Goal: Information Seeking & Learning: Learn about a topic

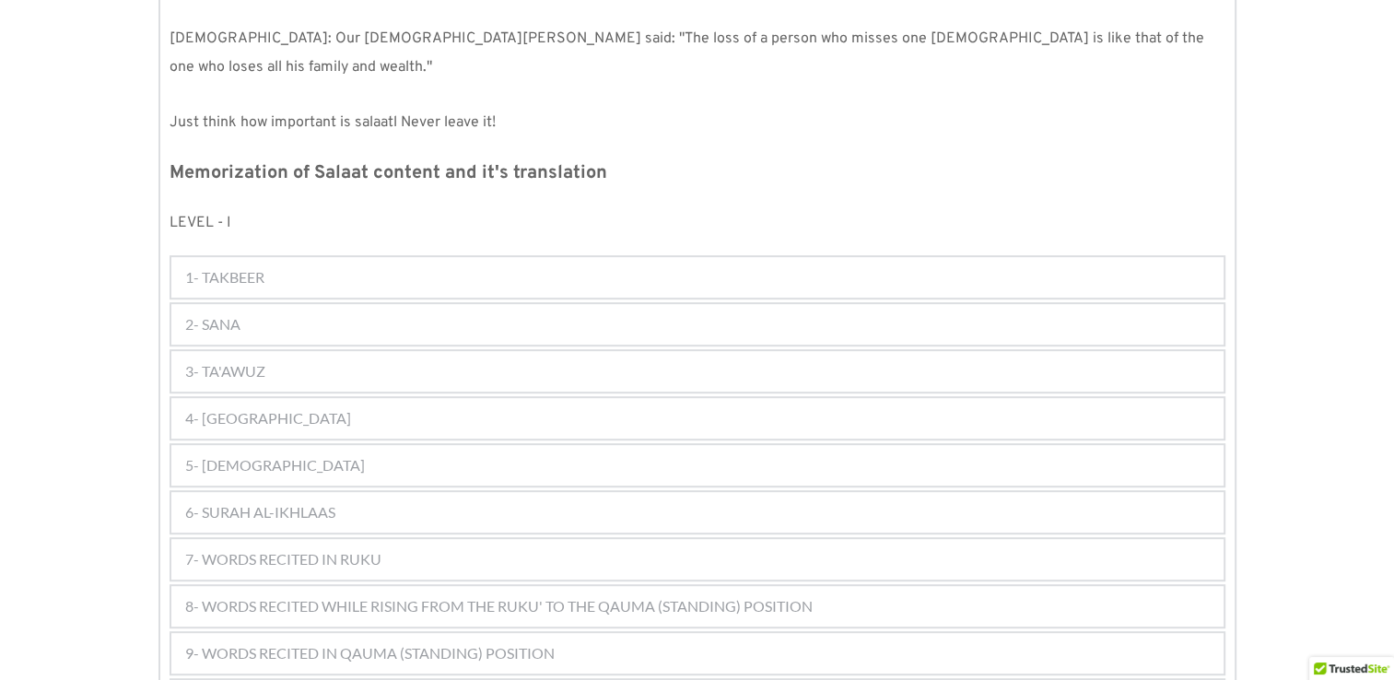
scroll to position [851, 0]
click at [669, 304] on div "2- SANA" at bounding box center [697, 323] width 1052 height 41
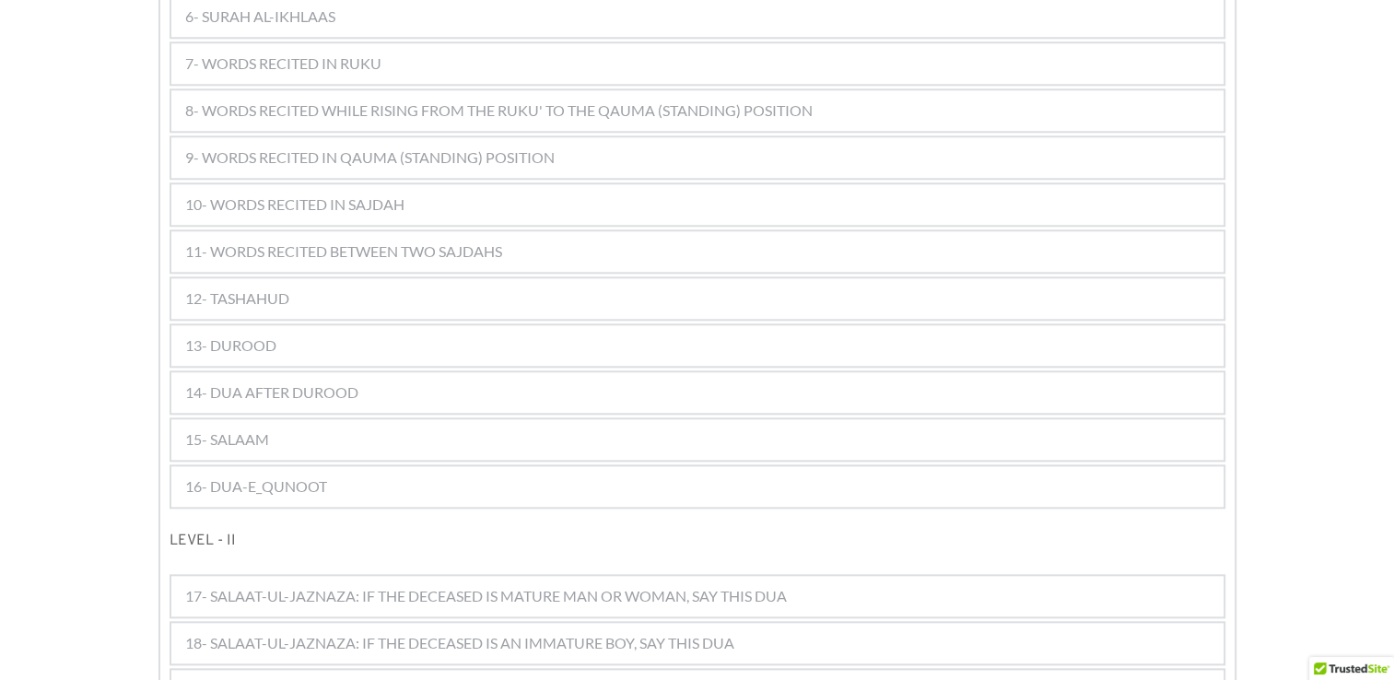
scroll to position [1911, 0]
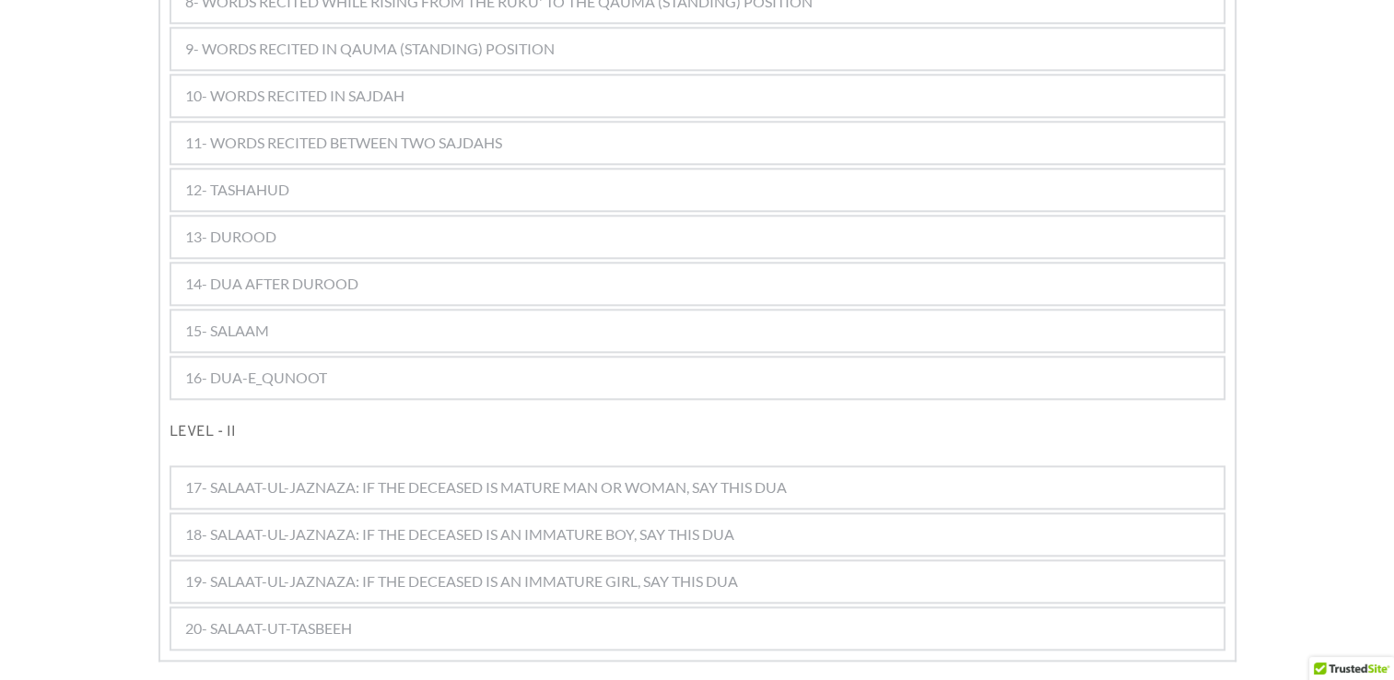
click at [627, 476] on span "17- SALAAT-UL-JAZNAZA: IF THE DECEASED IS MATURE MAN OR WOMAN, SAY THIS DUA" at bounding box center [486, 487] width 602 height 22
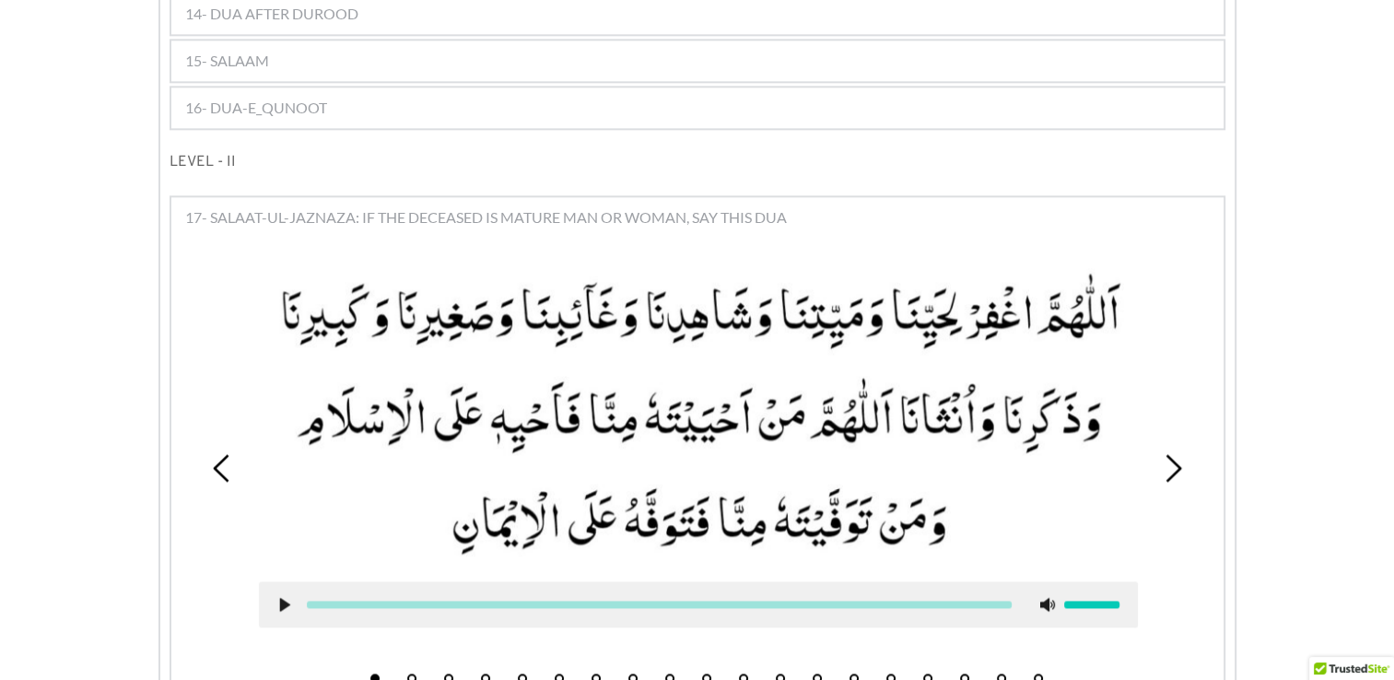
scroll to position [2159, 0]
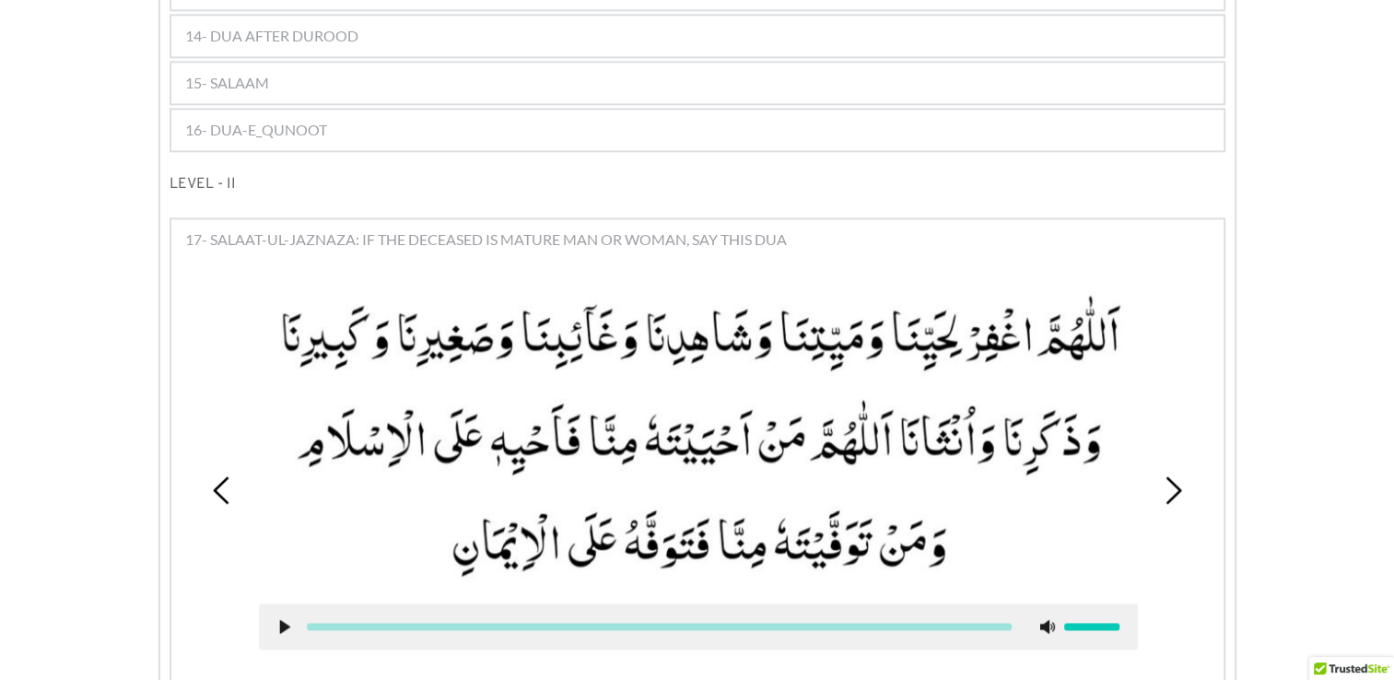
click at [619, 229] on span "17- SALAAT-UL-JAZNAZA: IF THE DECEASED IS MATURE MAN OR WOMAN, SAY THIS DUA" at bounding box center [486, 240] width 602 height 22
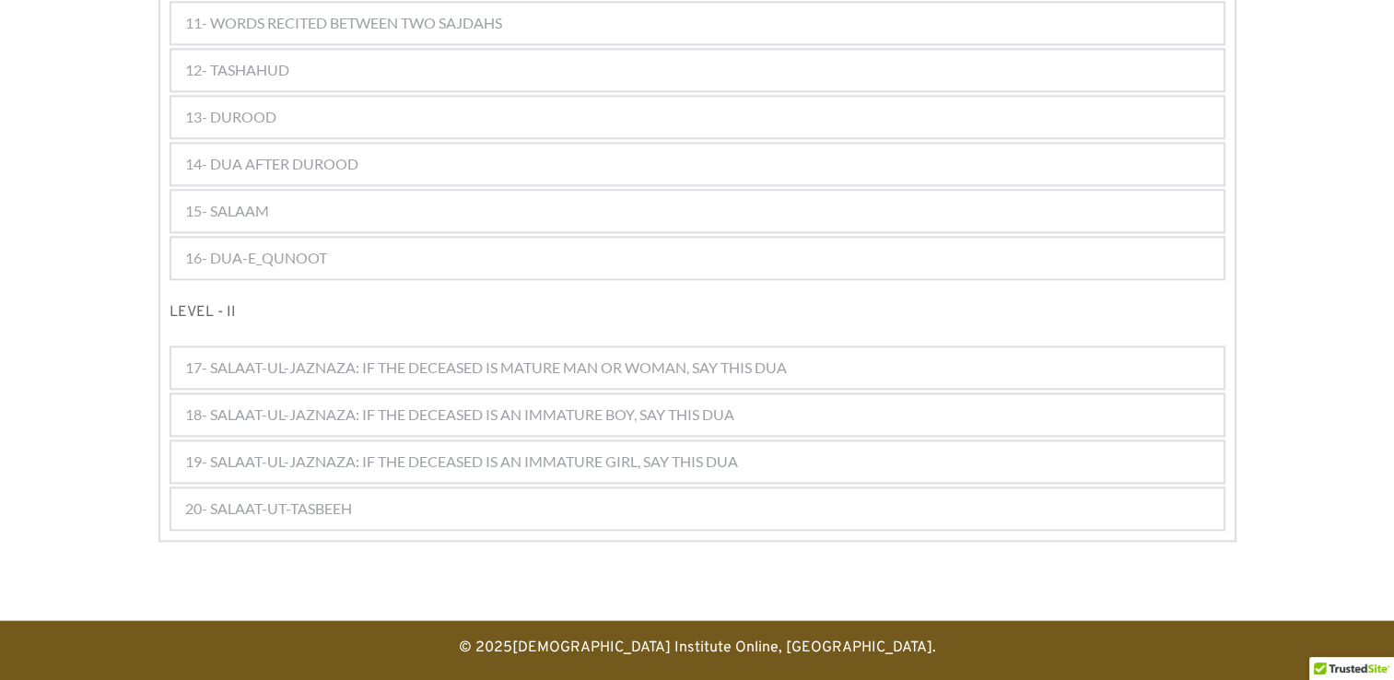
scroll to position [1958, 0]
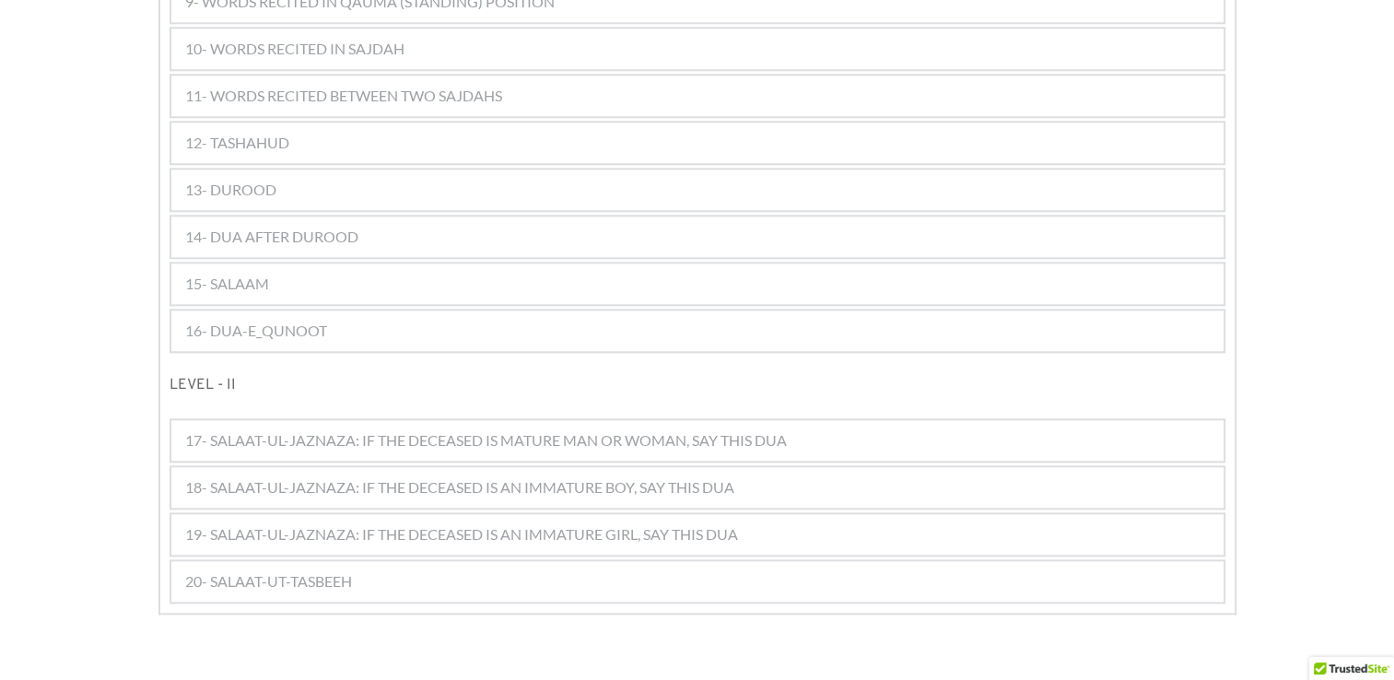
click at [539, 476] on span "18- SALAAT-UL-JAZNAZA: IF THE DECEASED IS AN IMMATURE BOY, SAY THIS DUA" at bounding box center [459, 487] width 549 height 22
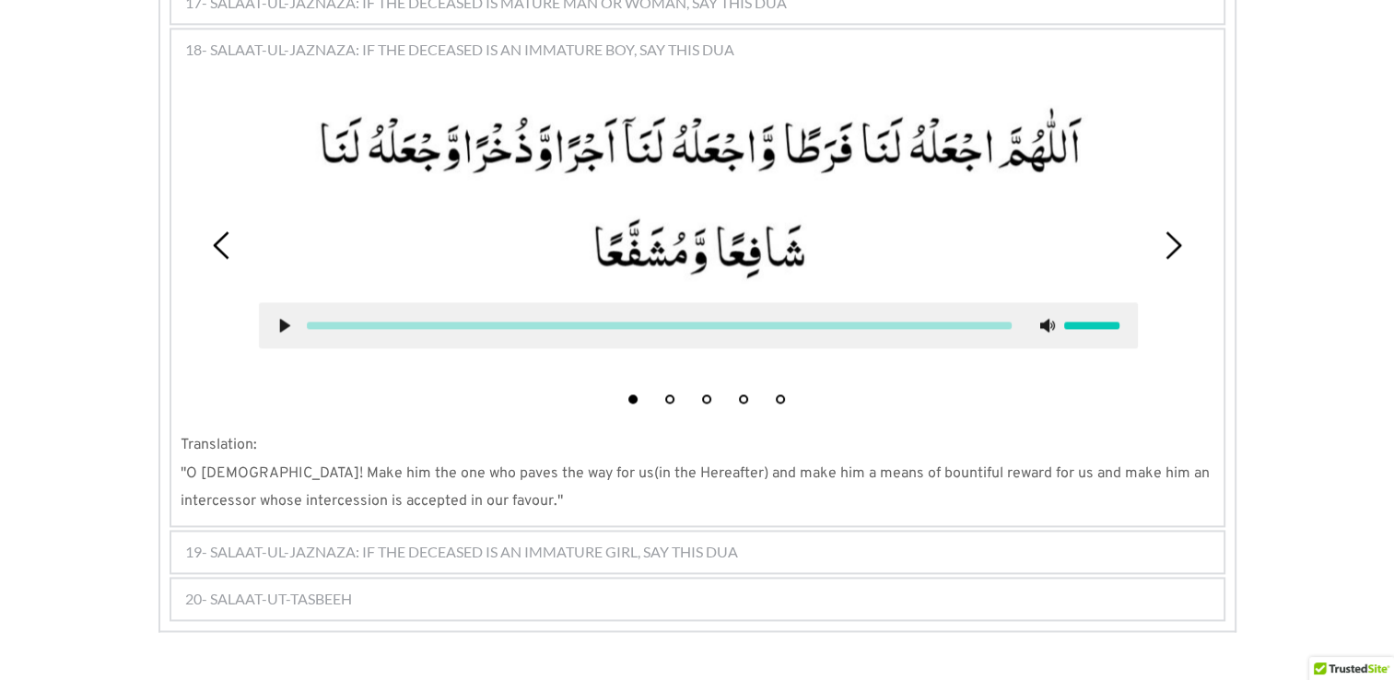
scroll to position [2414, 0]
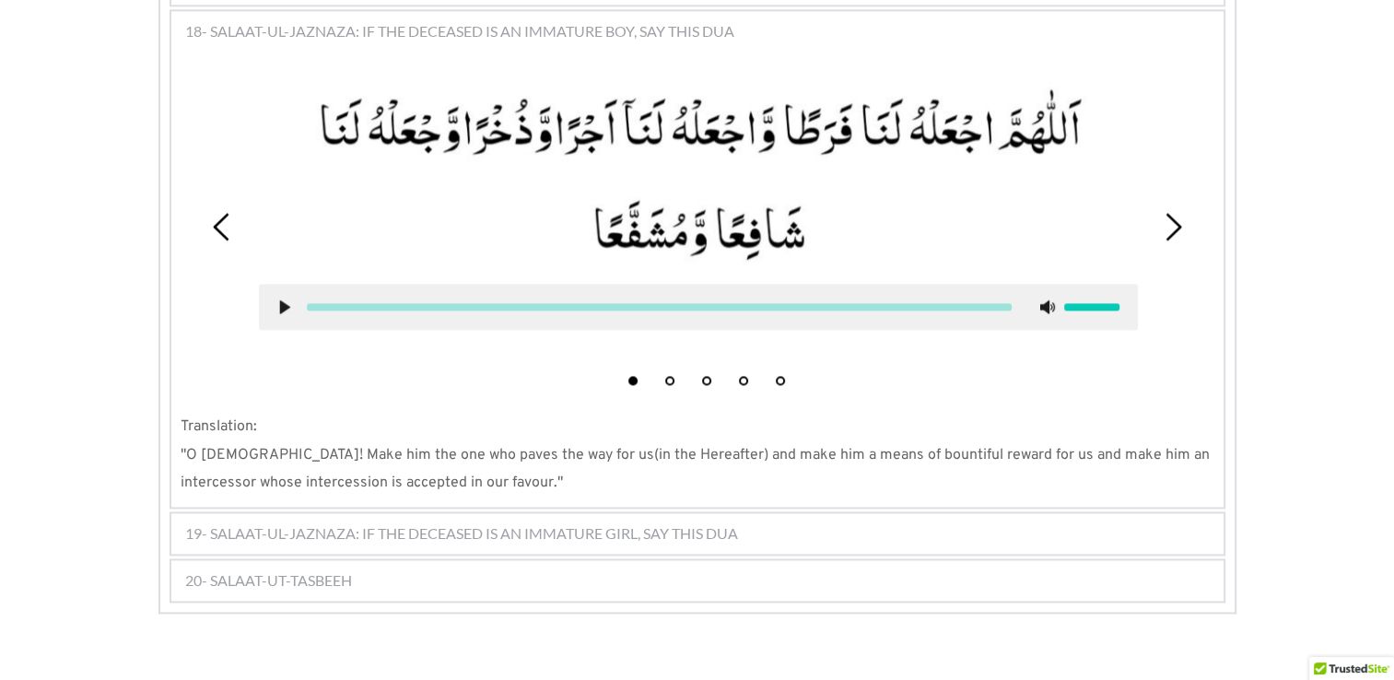
click at [488, 560] on div "20- SALAAT-UT-TASBEEH" at bounding box center [697, 580] width 1052 height 41
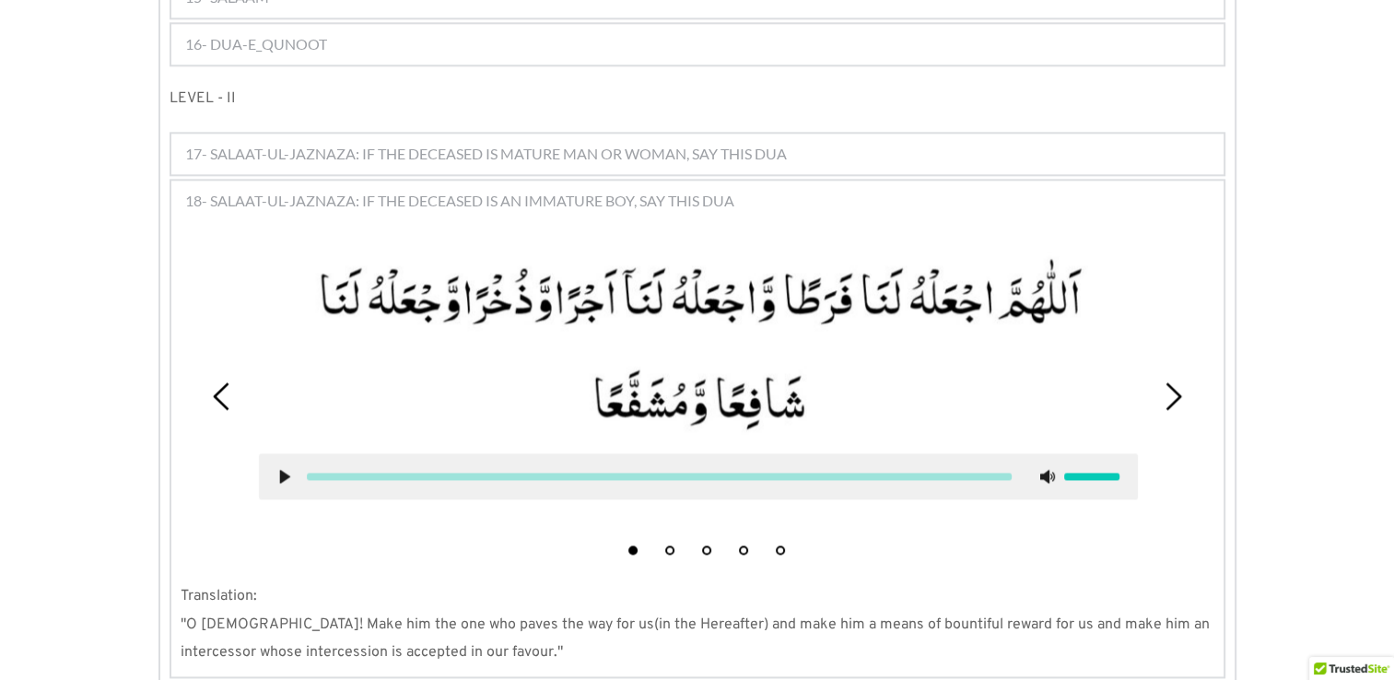
scroll to position [2252, 0]
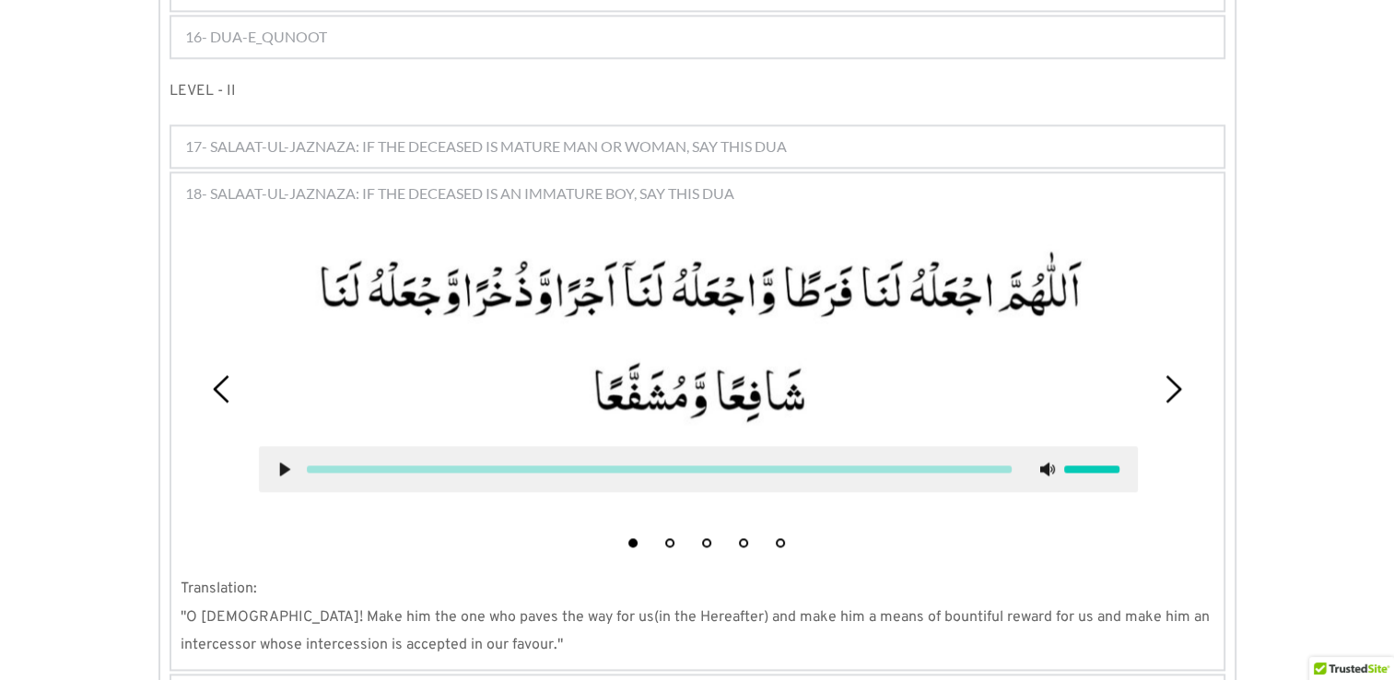
click at [546, 173] on div "18- SALAAT-UL-JAZNAZA: IF THE DECEASED IS AN IMMATURE BOY, SAY THIS DUA" at bounding box center [697, 193] width 1052 height 41
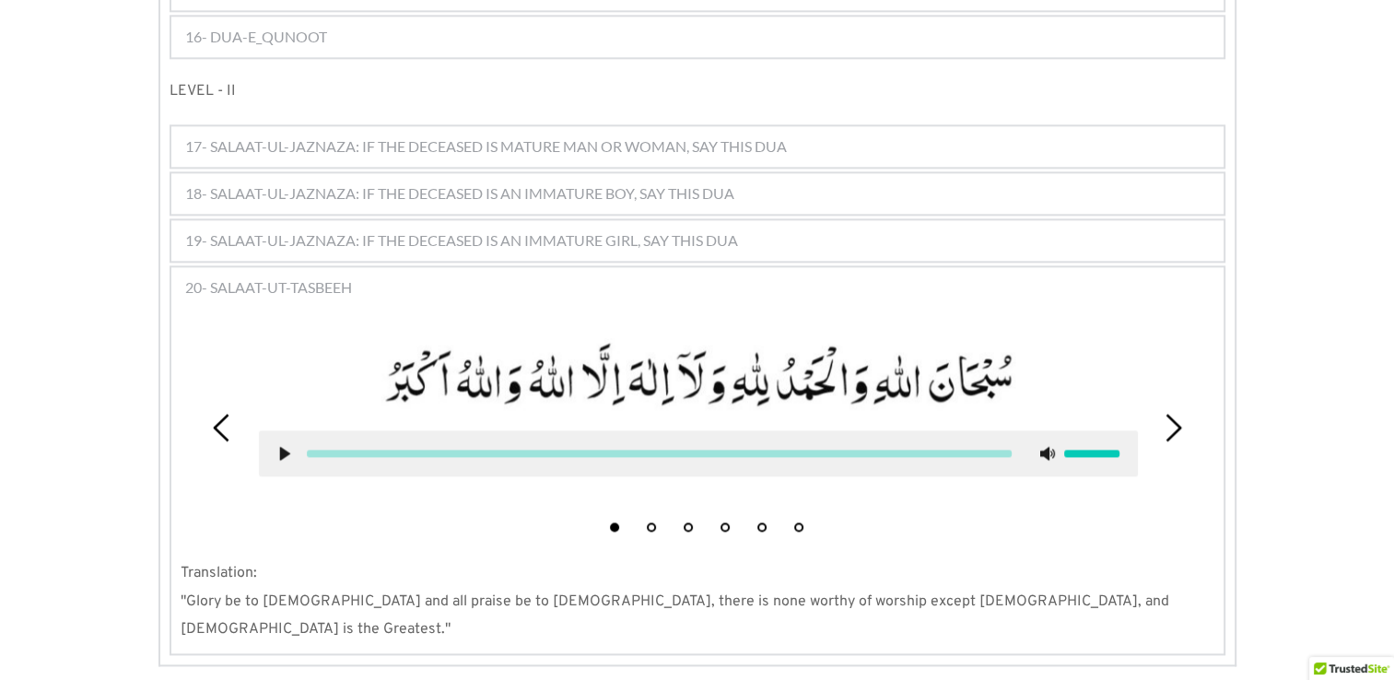
click at [539, 267] on div "20- SALAAT-UT-TASBEEH" at bounding box center [697, 287] width 1052 height 41
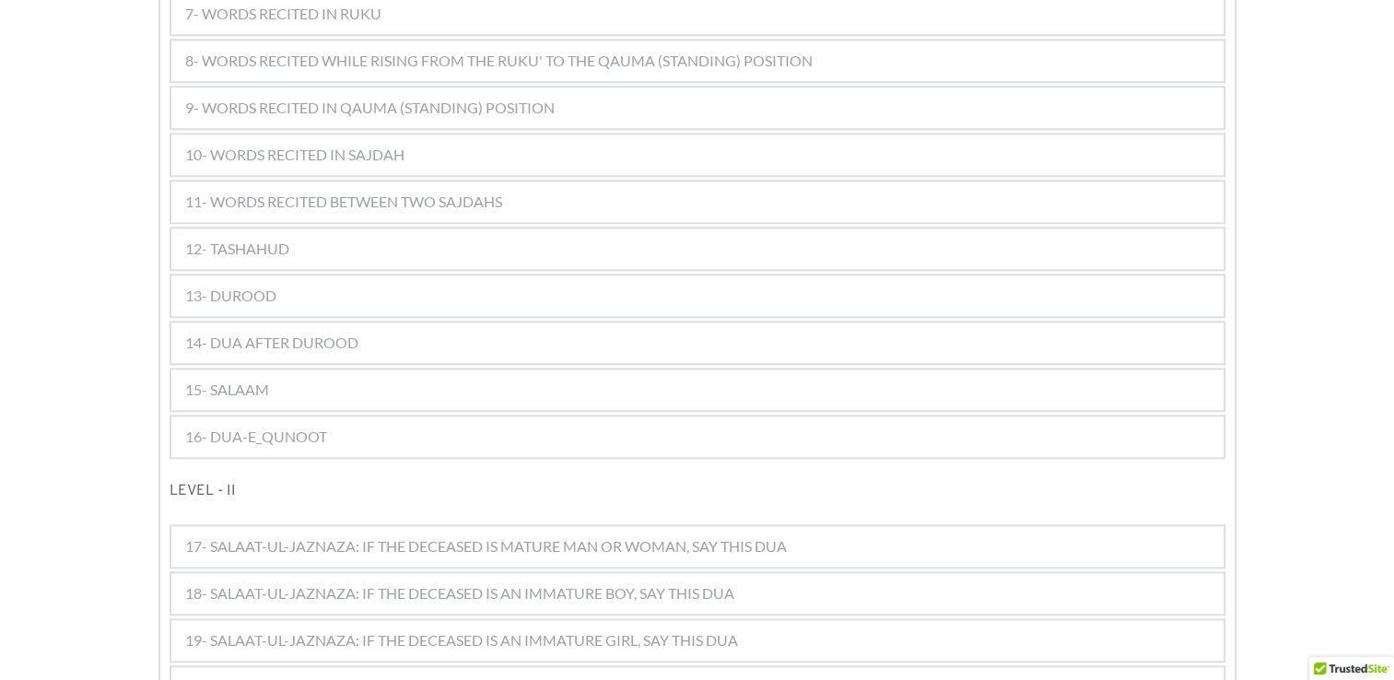
scroll to position [1851, 0]
click at [709, 536] on span "17- SALAAT-UL-JAZNAZA: IF THE DECEASED IS MATURE MAN OR WOMAN, SAY THIS DUA" at bounding box center [486, 547] width 602 height 22
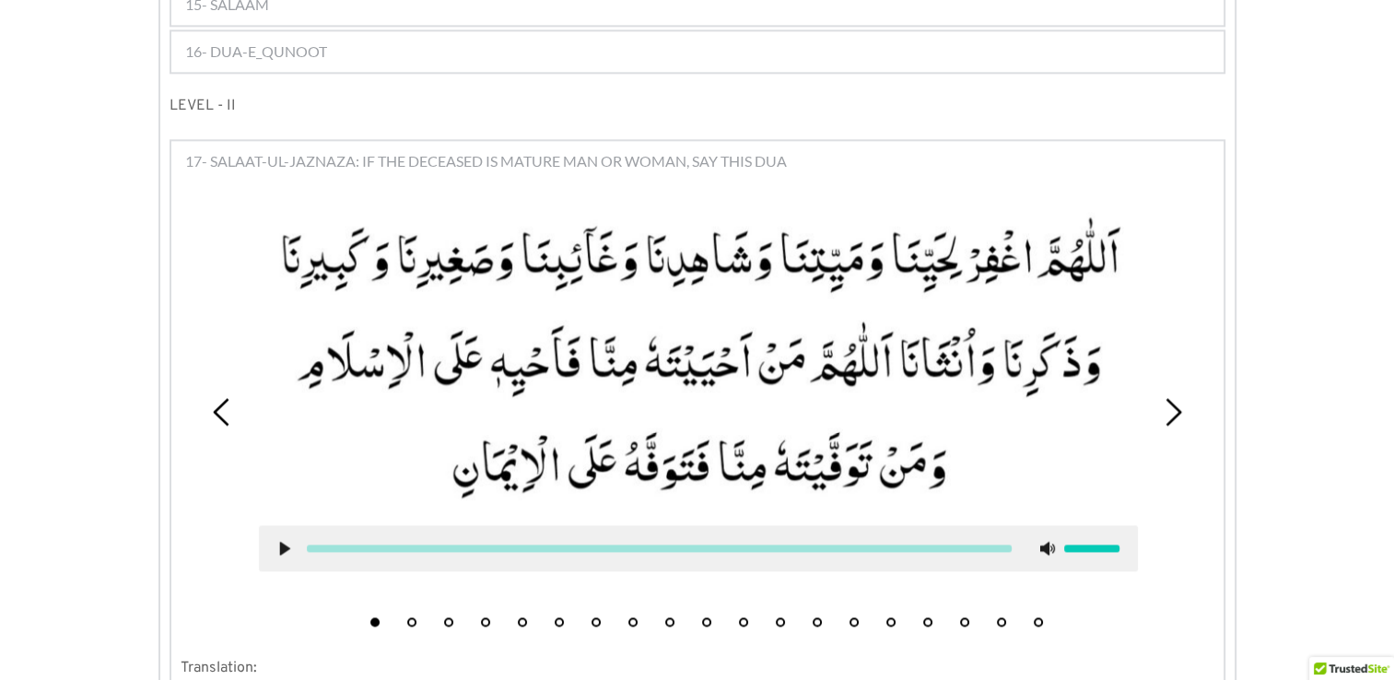
scroll to position [2249, 0]
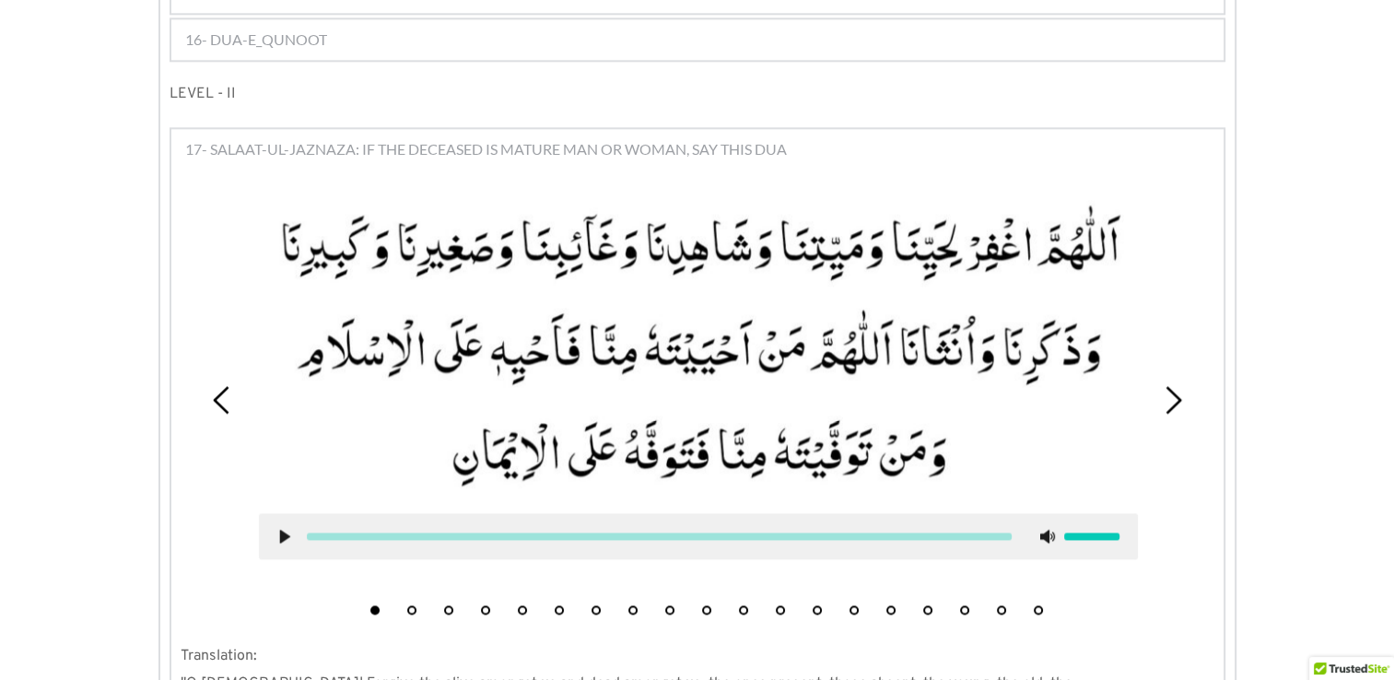
click at [279, 529] on use at bounding box center [284, 536] width 10 height 14
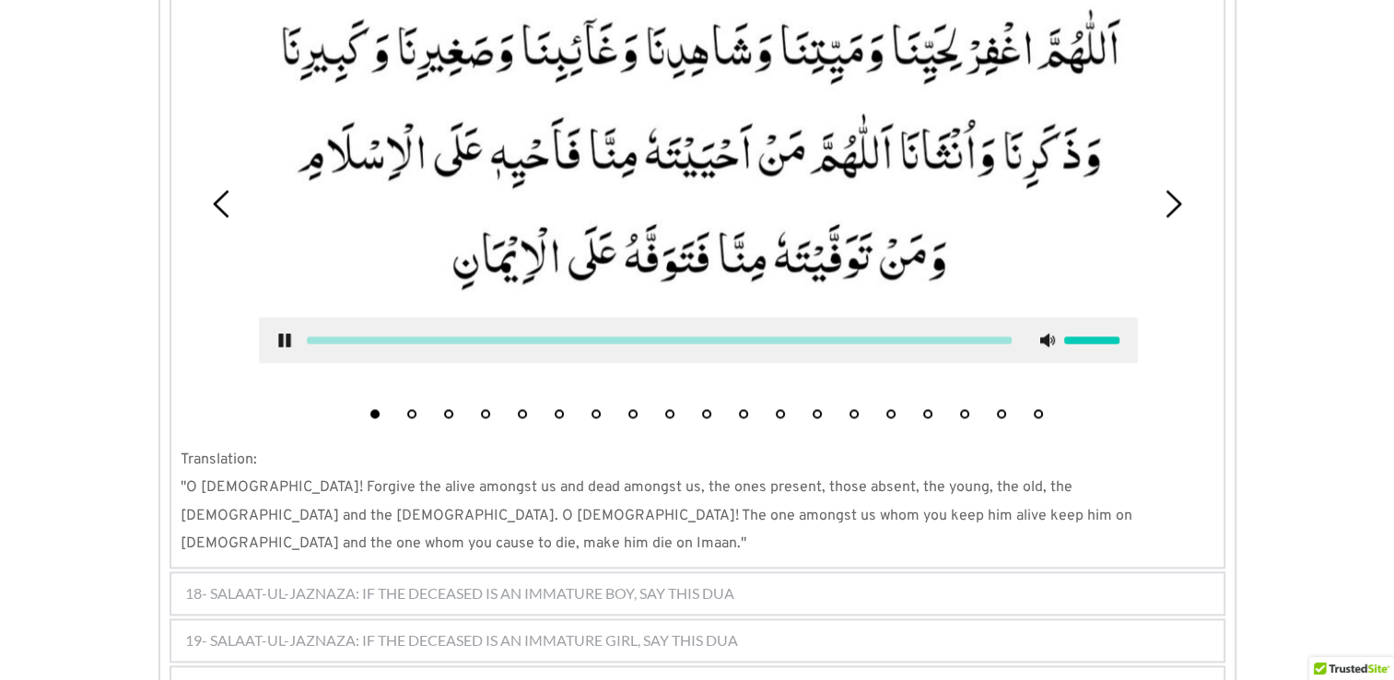
scroll to position [2514, 0]
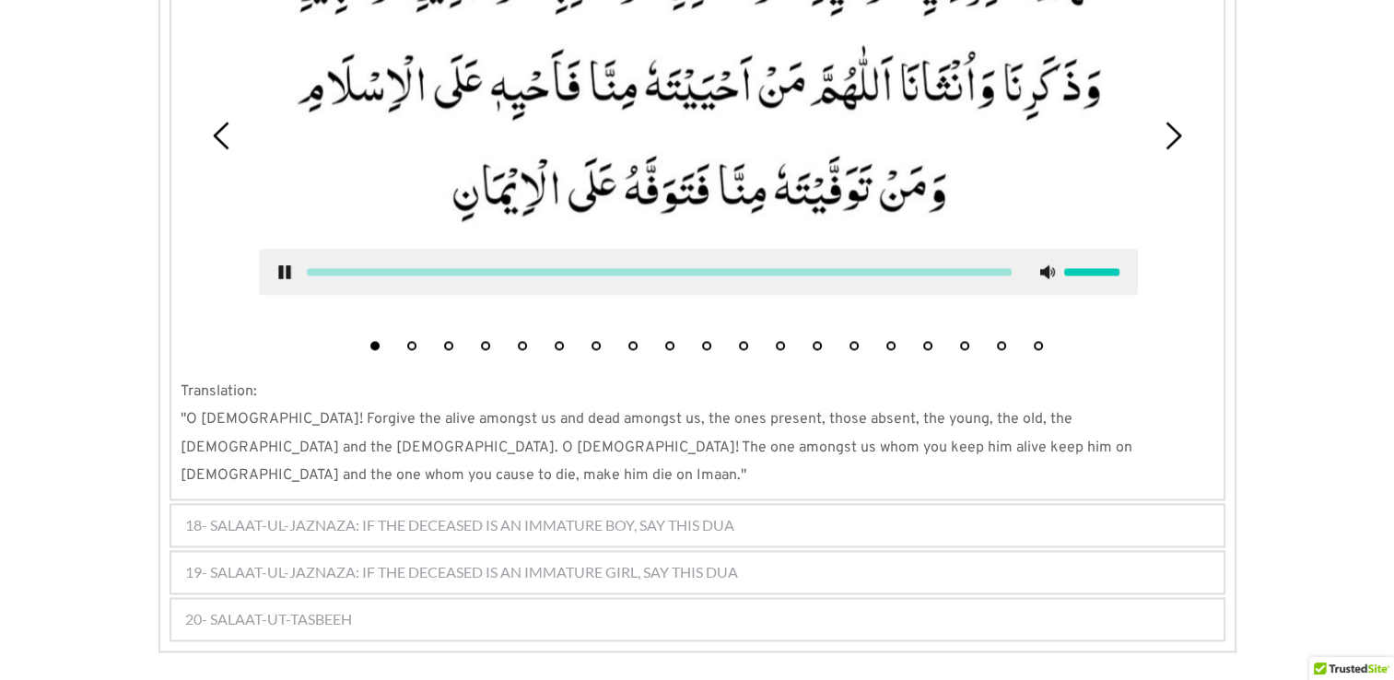
click at [277, 264] on icon at bounding box center [284, 271] width 15 height 15
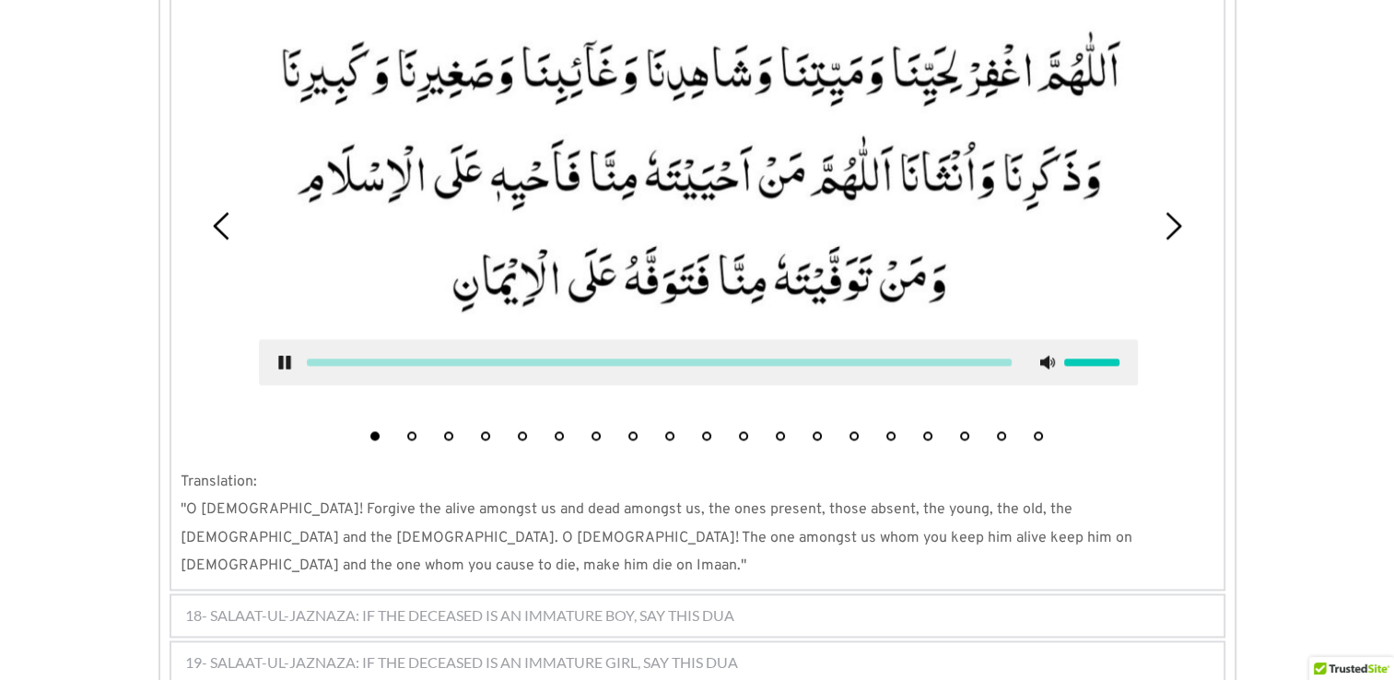
scroll to position [2425, 0]
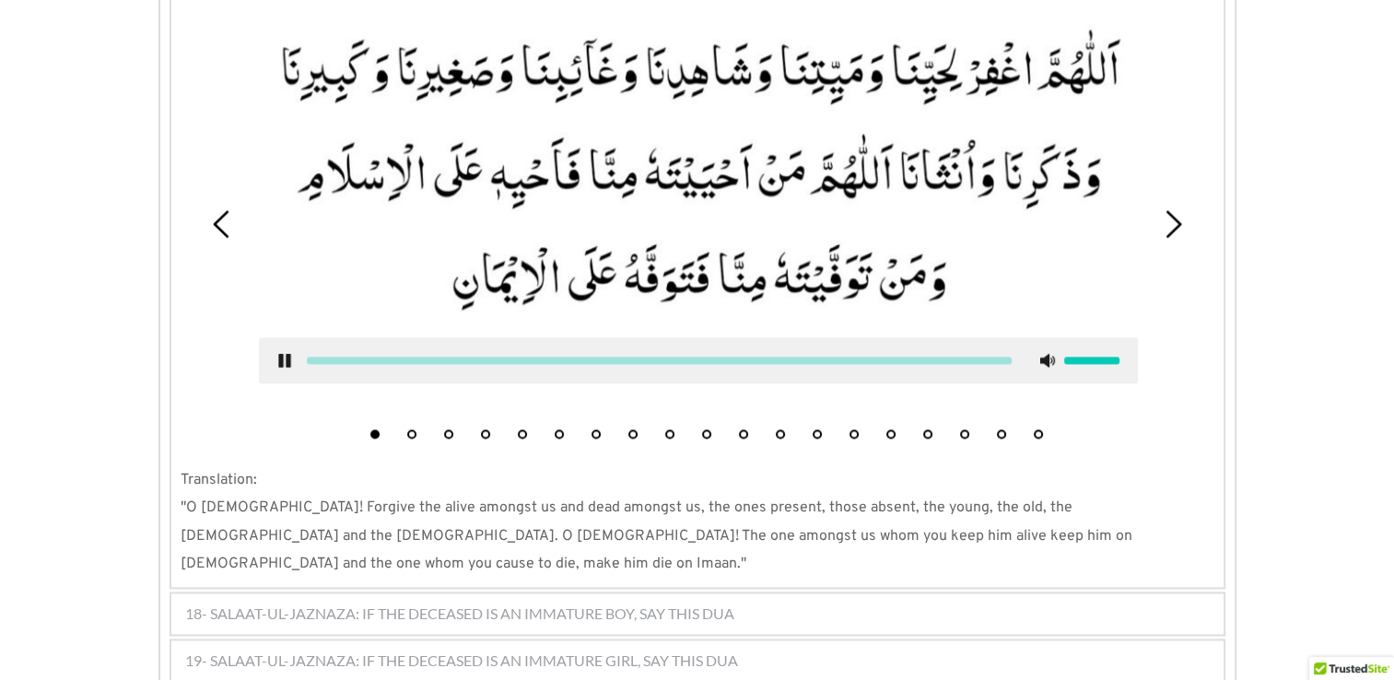
click at [350, 603] on span "18- SALAAT-UL-JAZNAZA: IF THE DECEASED IS AN IMMATURE BOY, SAY THIS DUA" at bounding box center [459, 614] width 549 height 22
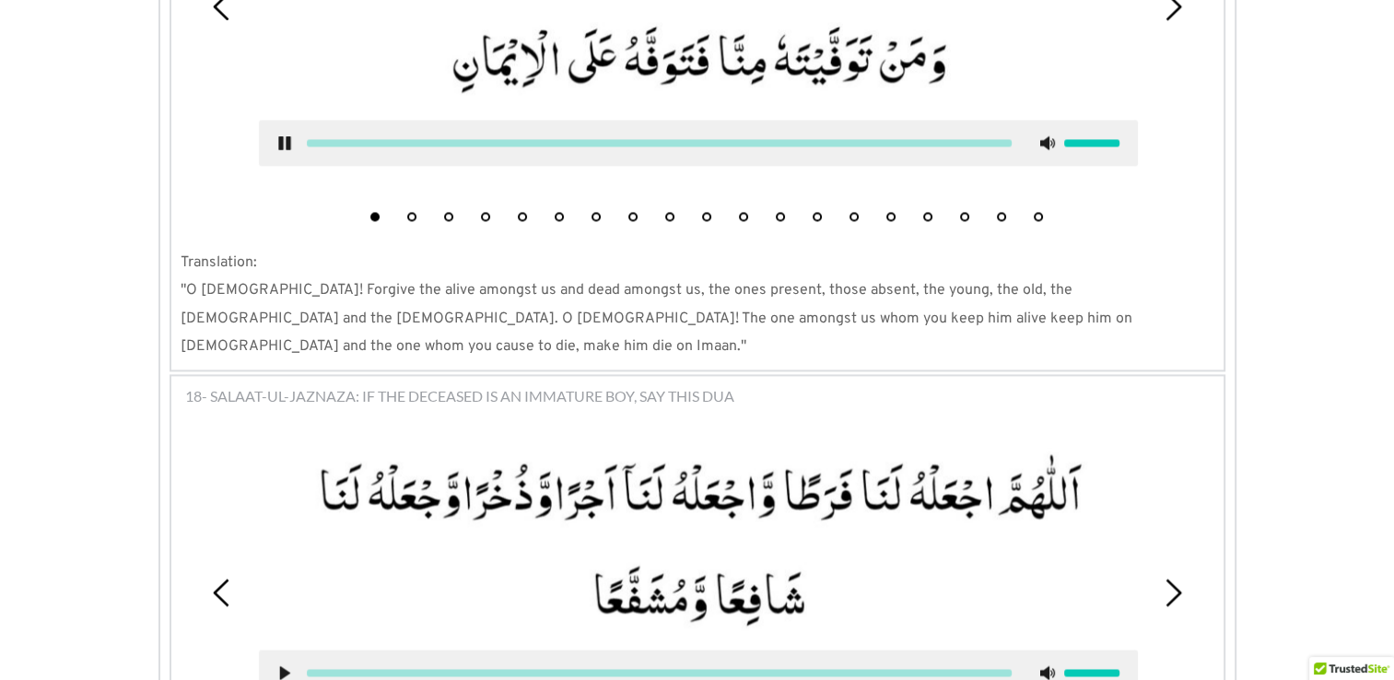
scroll to position [2647, 0]
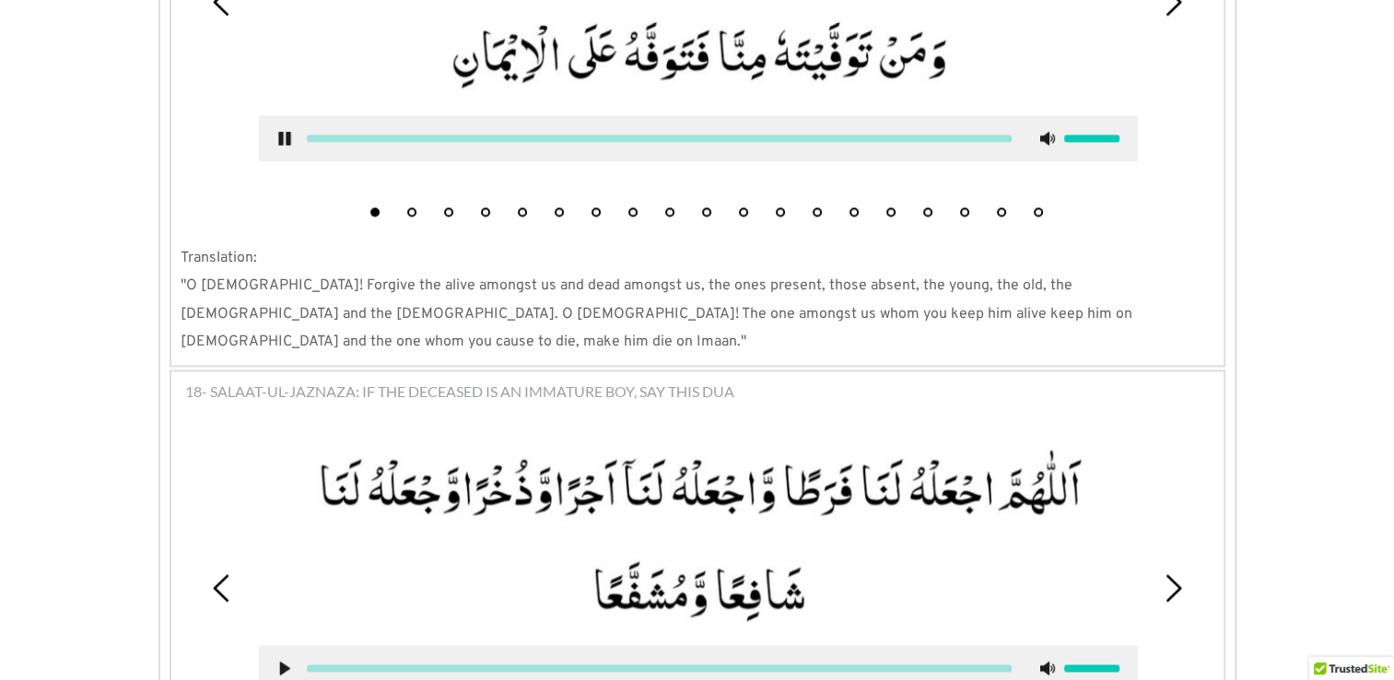
click at [277, 661] on icon at bounding box center [284, 668] width 15 height 15
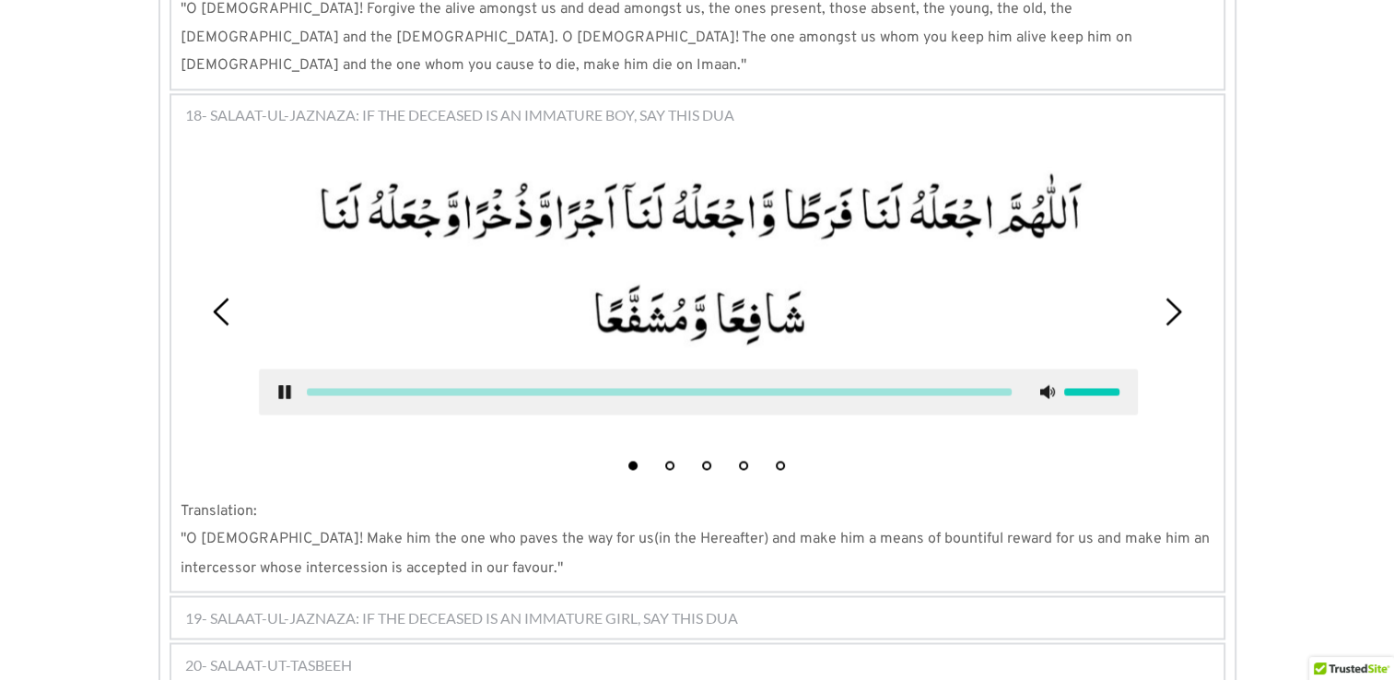
scroll to position [2925, 0]
click at [534, 605] on span "19- SALAAT-UL-JAZNAZA: IF THE DECEASED IS AN IMMATURE GIRL, SAY THIS DUA" at bounding box center [461, 616] width 553 height 22
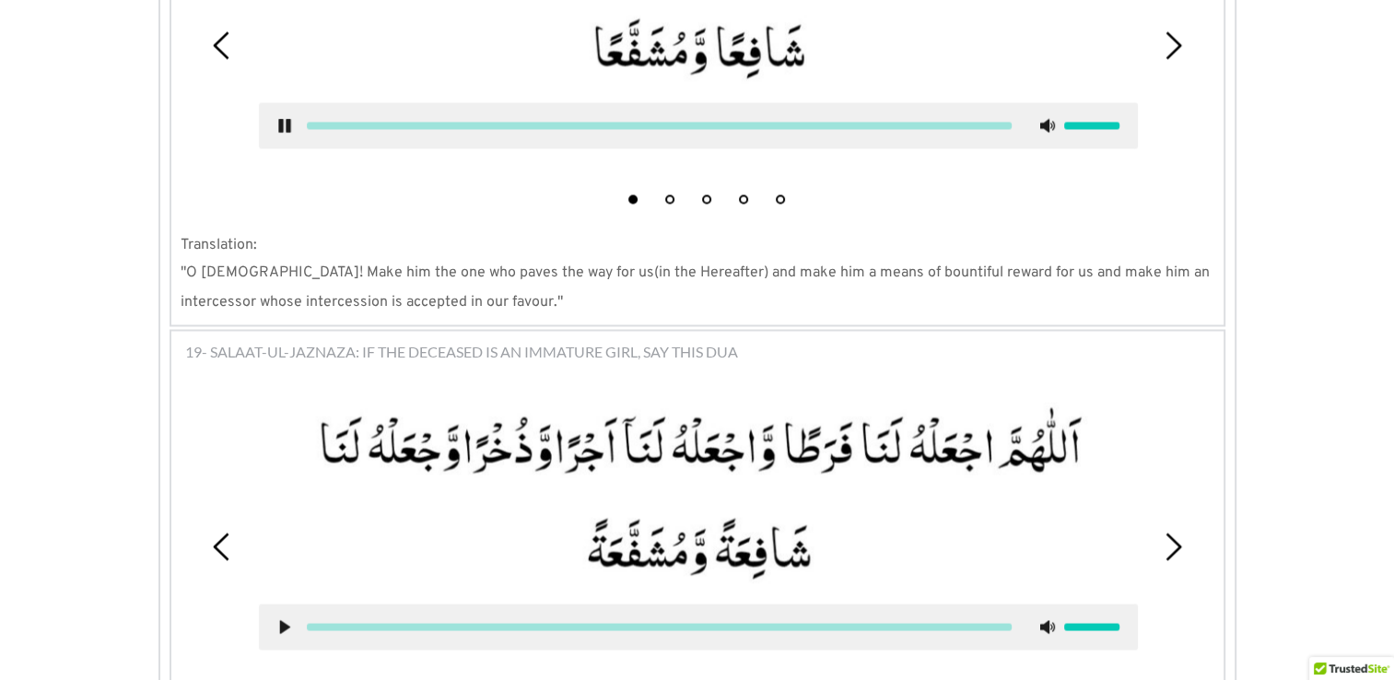
scroll to position [3192, 0]
click at [280, 617] on use at bounding box center [284, 624] width 10 height 14
click at [283, 617] on use at bounding box center [284, 624] width 10 height 14
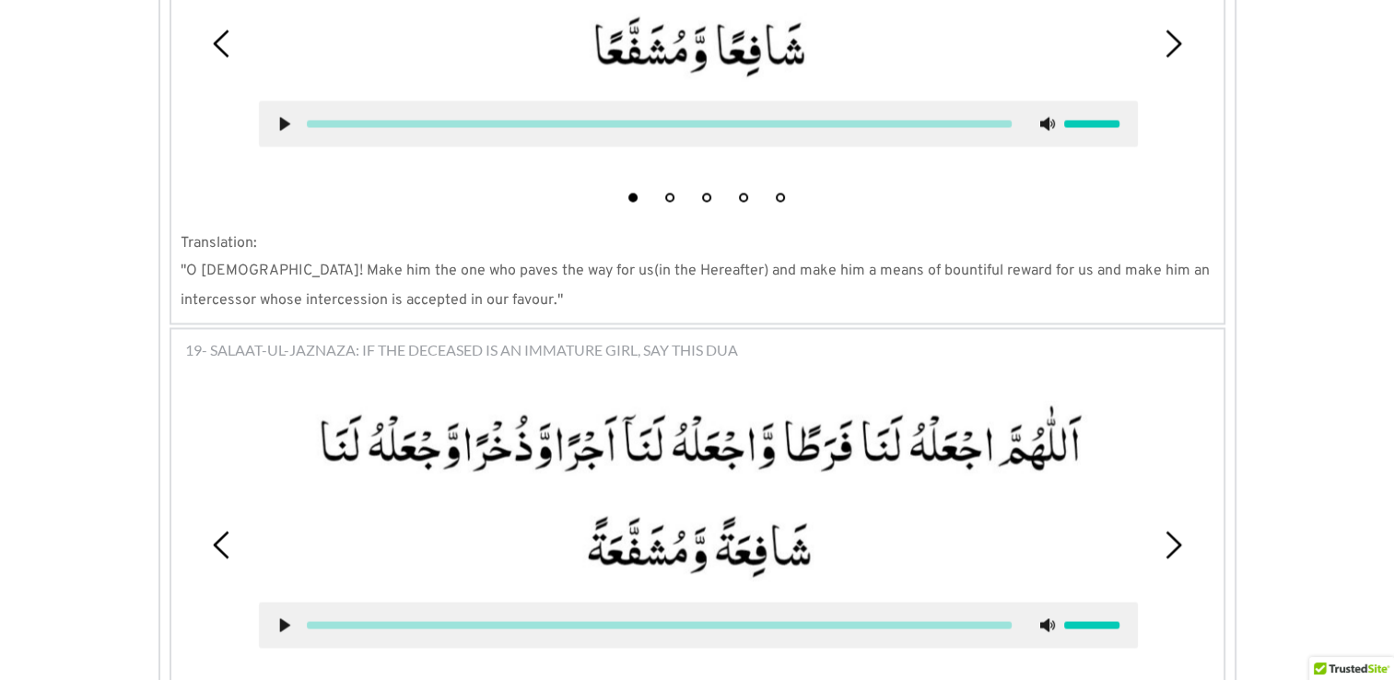
click at [283, 617] on use at bounding box center [284, 624] width 10 height 14
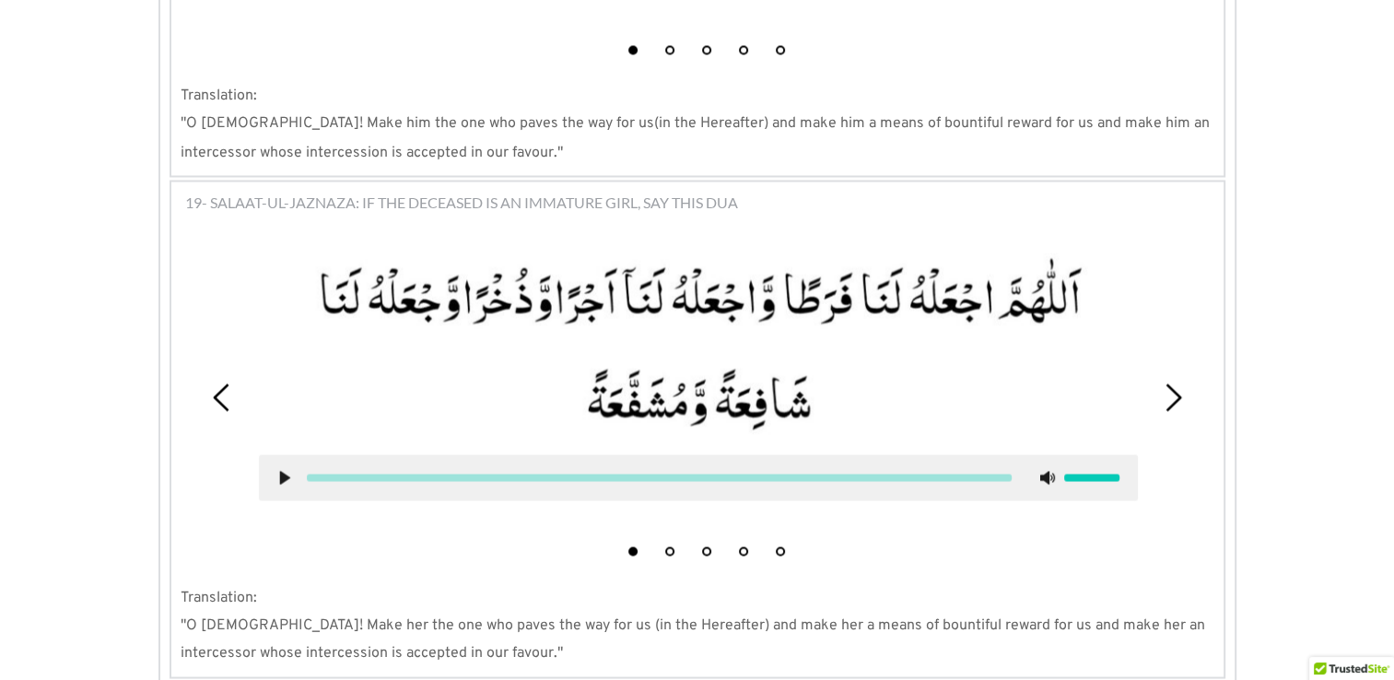
scroll to position [3352, 0]
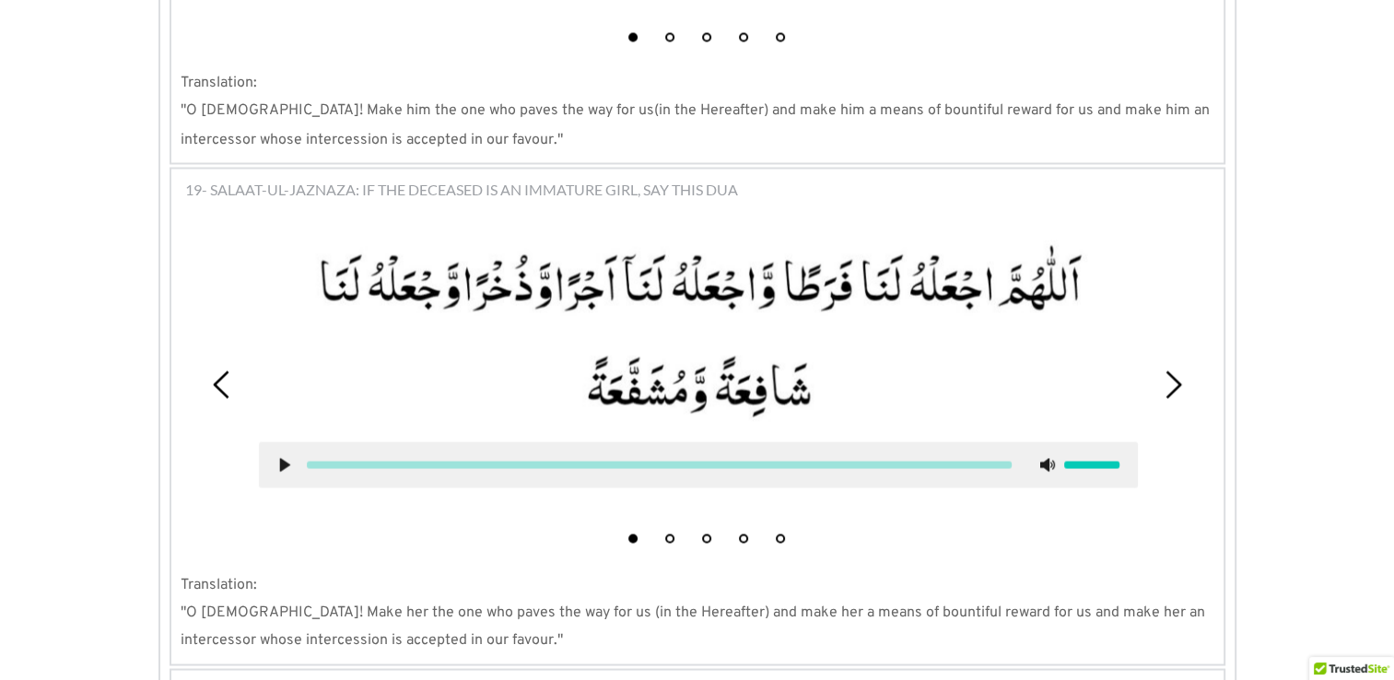
click at [293, 679] on span "20- SALAAT-UT-TASBEEH" at bounding box center [268, 690] width 167 height 22
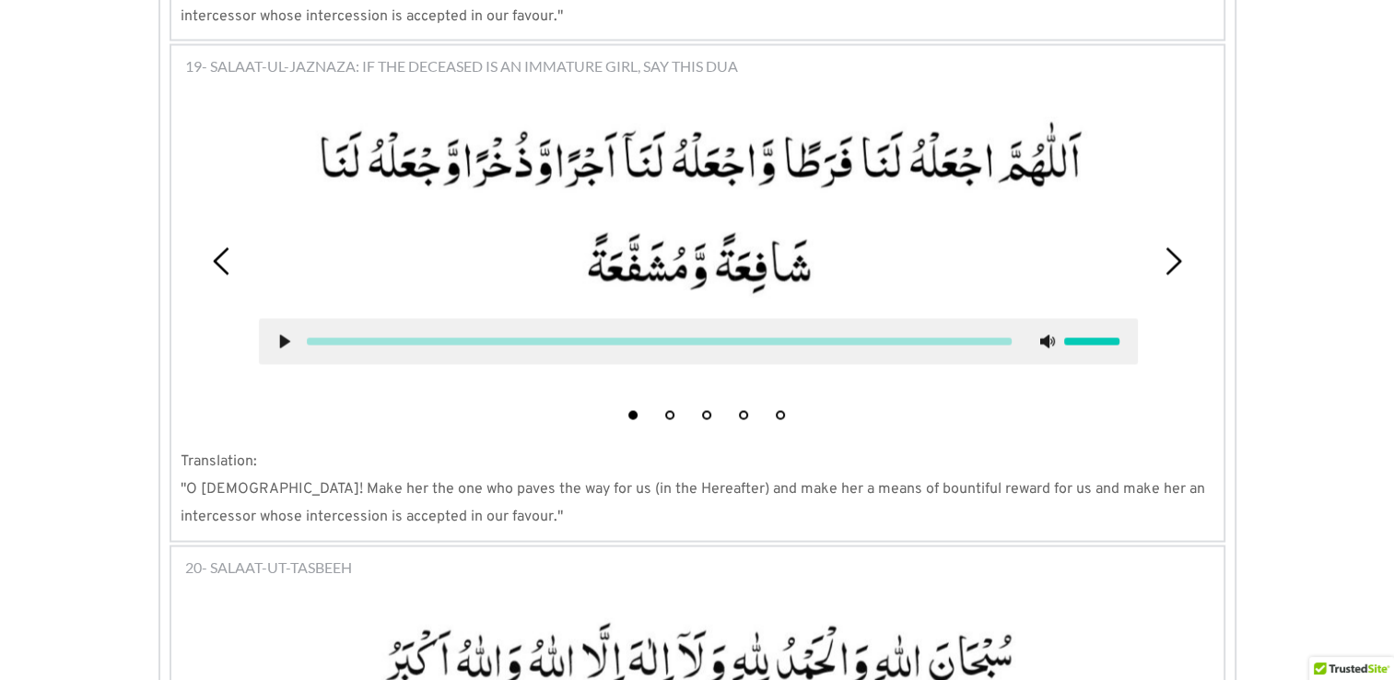
scroll to position [3476, 0]
click at [284, 334] on use at bounding box center [284, 341] width 10 height 14
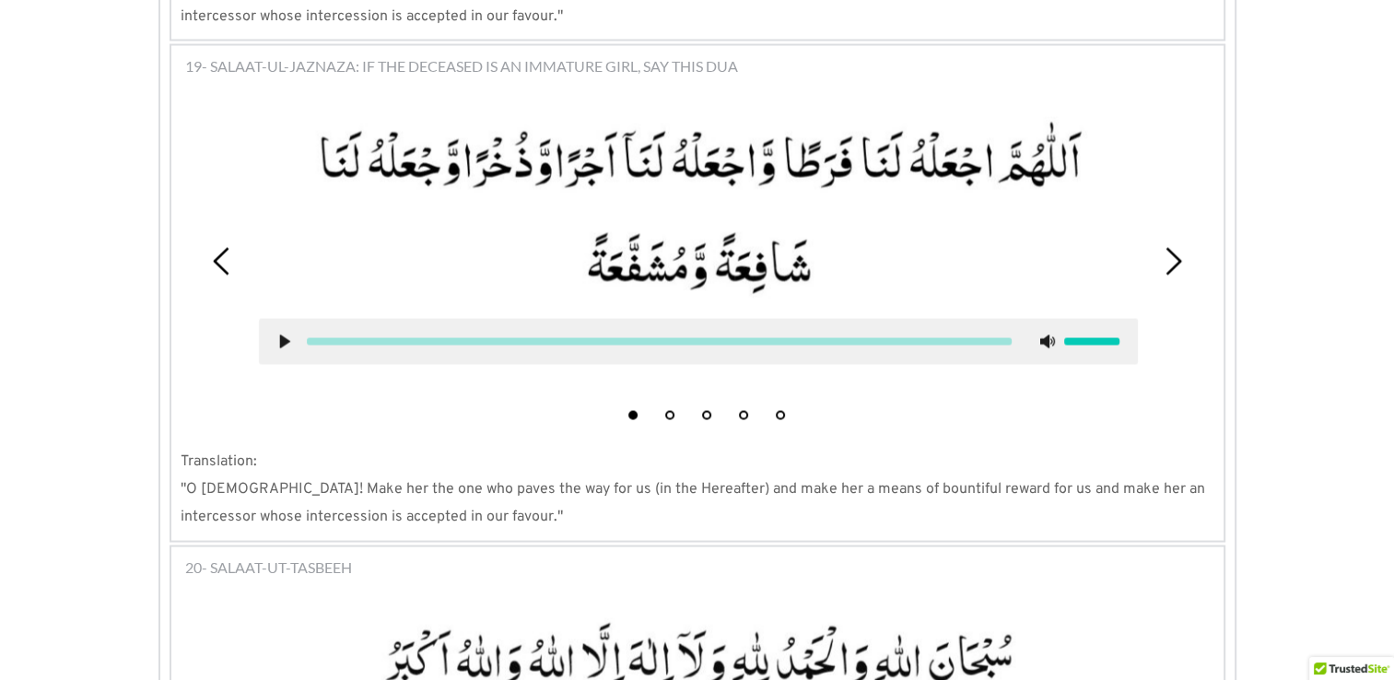
click at [284, 334] on use at bounding box center [284, 341] width 10 height 14
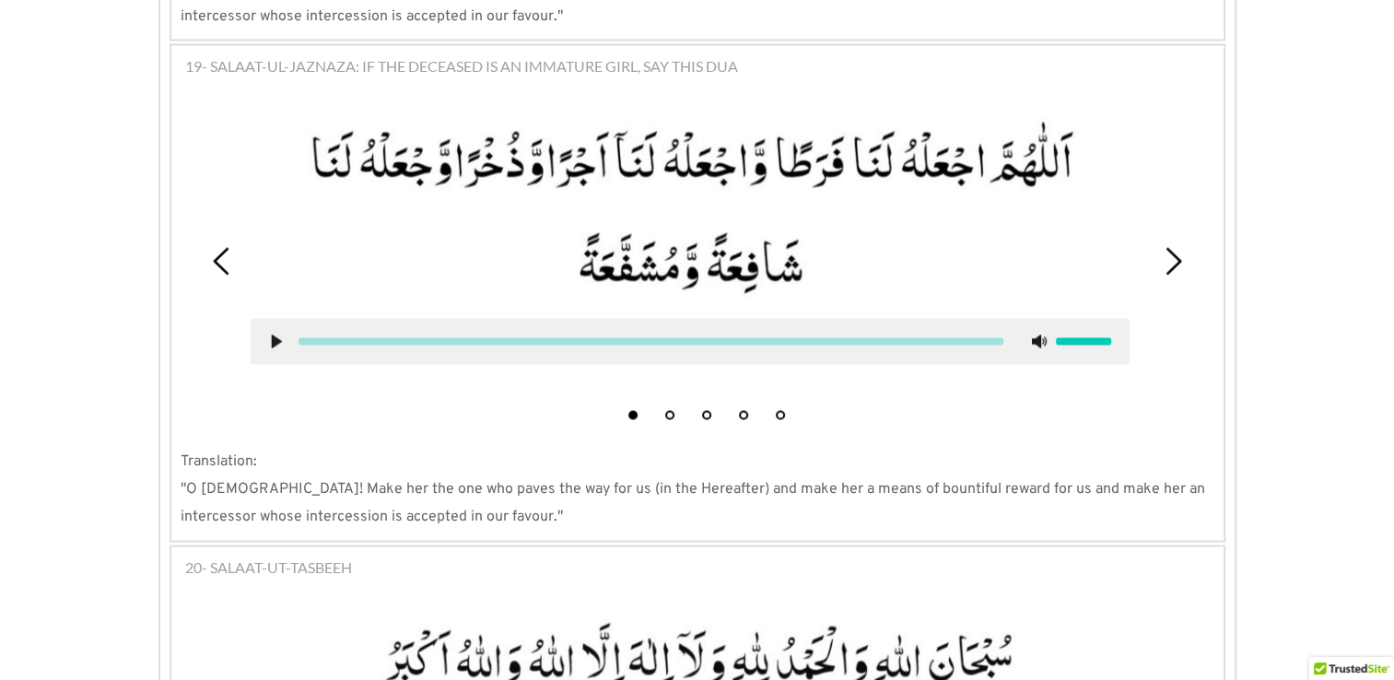
drag, startPoint x: 284, startPoint y: 238, endPoint x: 276, endPoint y: 245, distance: 11.1
click at [276, 334] on icon at bounding box center [276, 341] width 15 height 15
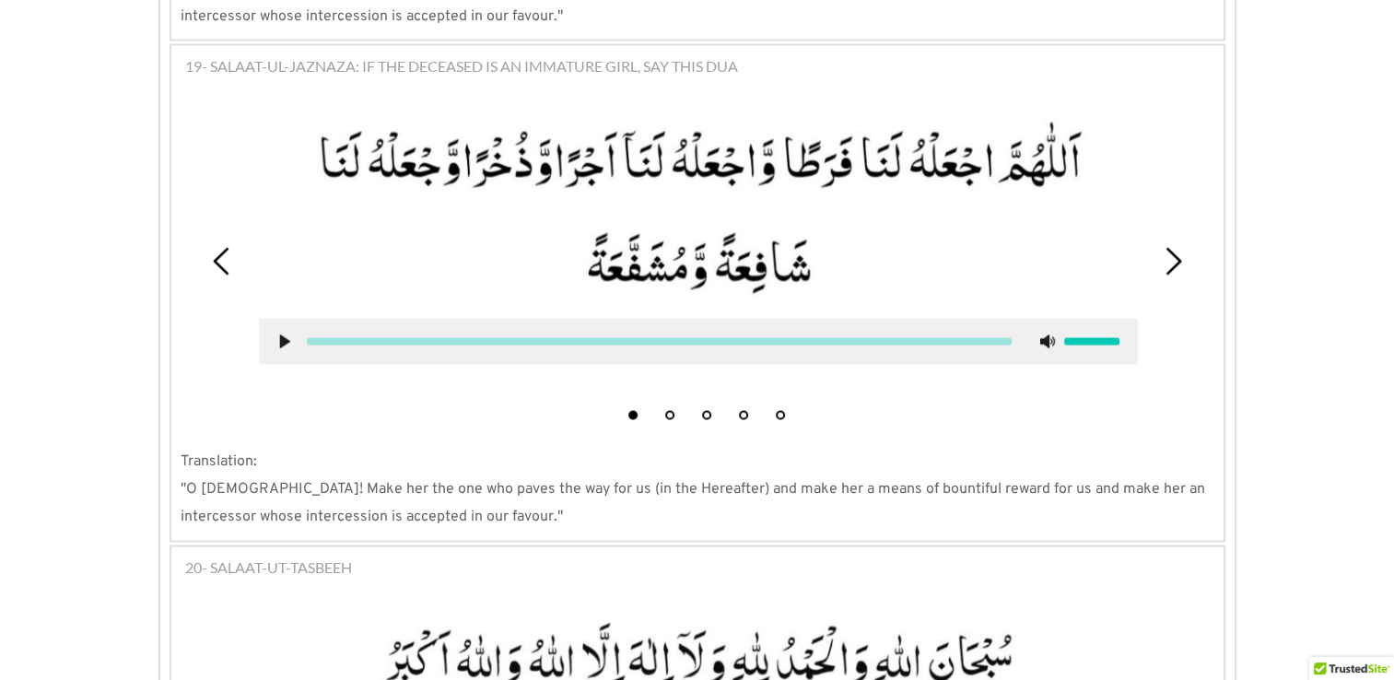
click at [277, 334] on icon at bounding box center [284, 341] width 15 height 15
click at [1165, 247] on icon at bounding box center [1173, 261] width 28 height 28
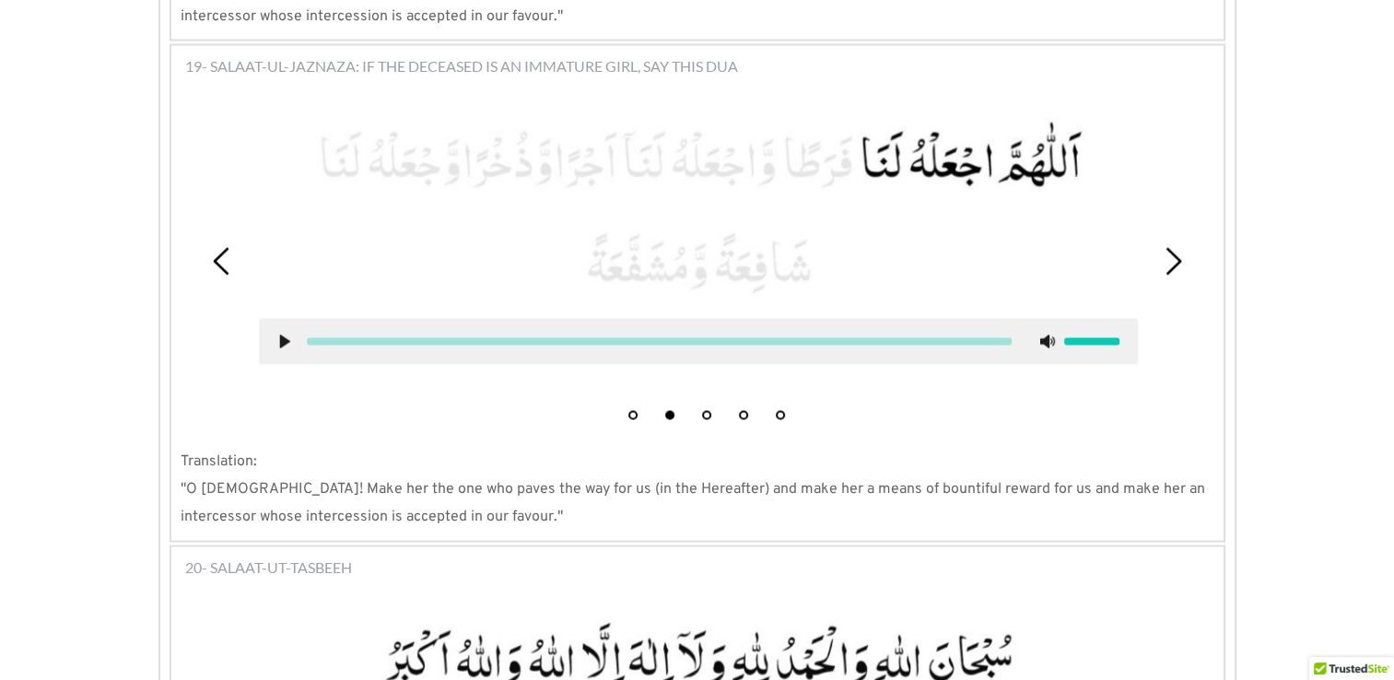
click at [285, 334] on use at bounding box center [284, 341] width 10 height 14
click at [632, 410] on button "1" at bounding box center [632, 414] width 9 height 9
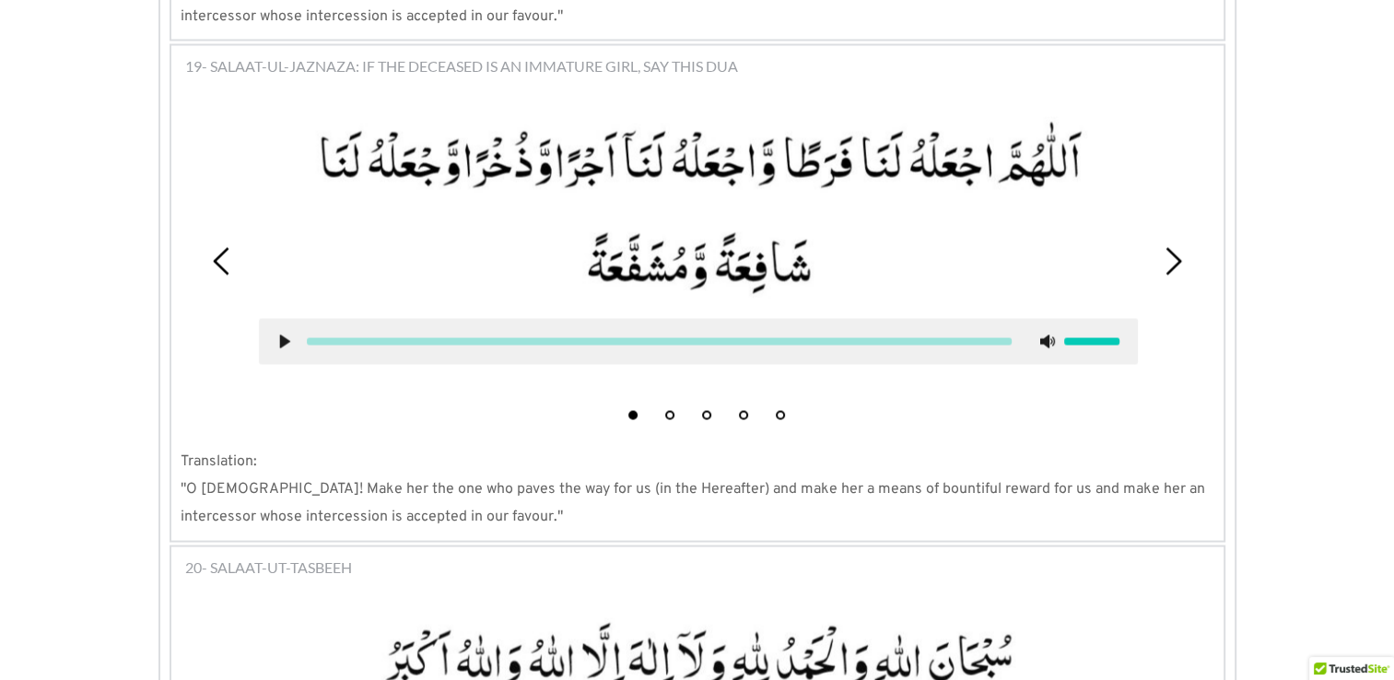
click at [289, 334] on icon at bounding box center [284, 341] width 15 height 15
click at [280, 334] on use at bounding box center [284, 341] width 10 height 14
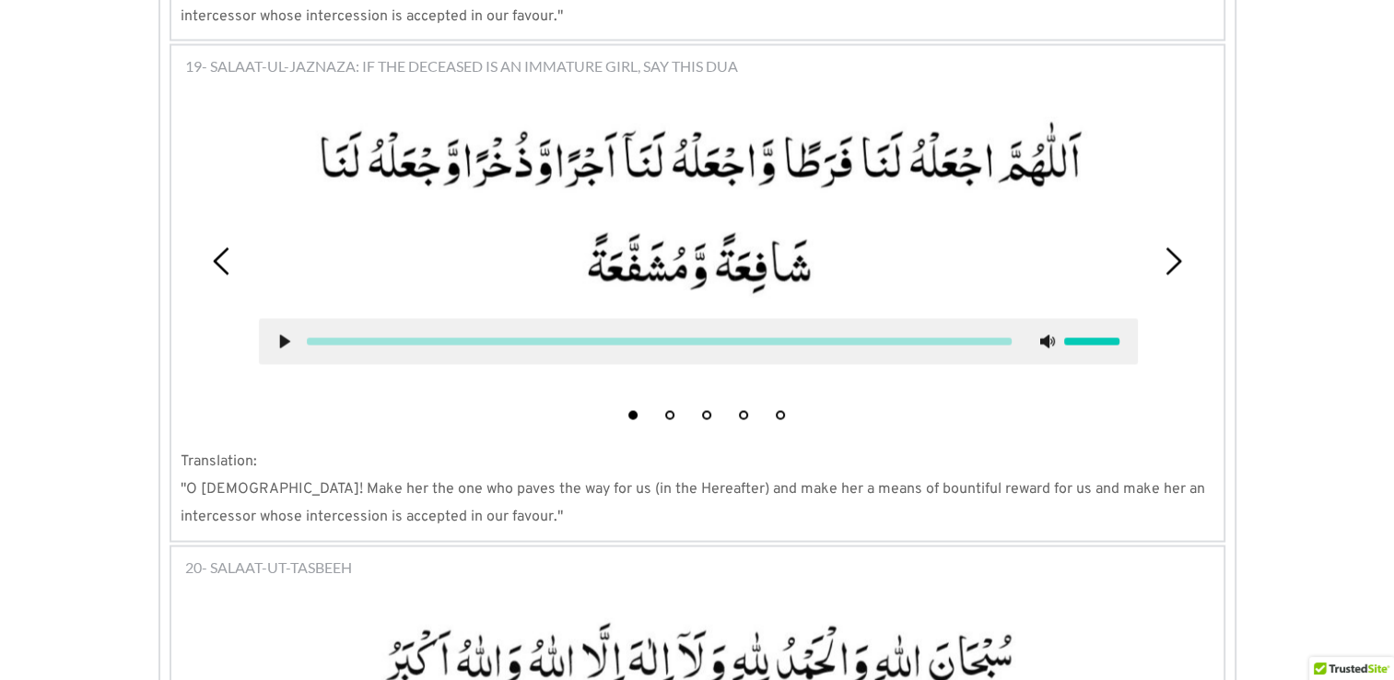
click at [280, 334] on use at bounding box center [284, 341] width 10 height 14
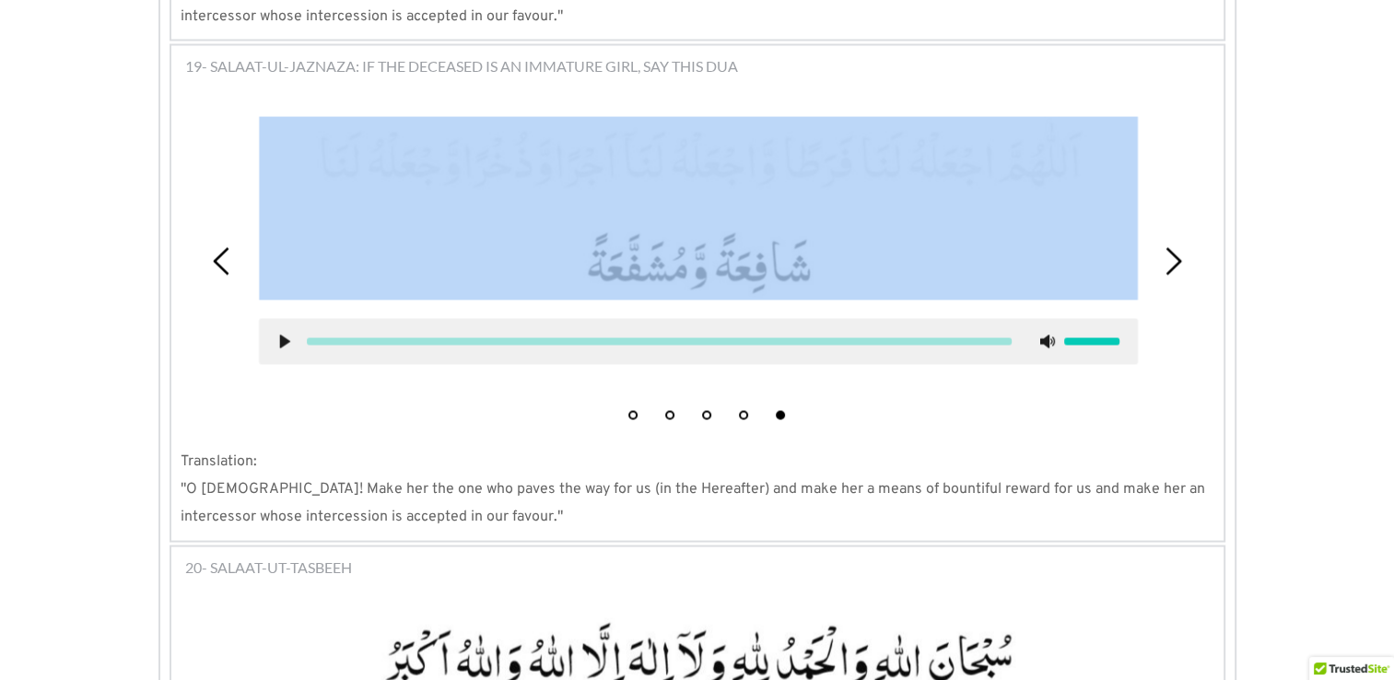
drag, startPoint x: 280, startPoint y: 241, endPoint x: 586, endPoint y: 318, distance: 315.4
click at [586, 318] on div "1 2 3 4 5" at bounding box center [698, 260] width 1034 height 335
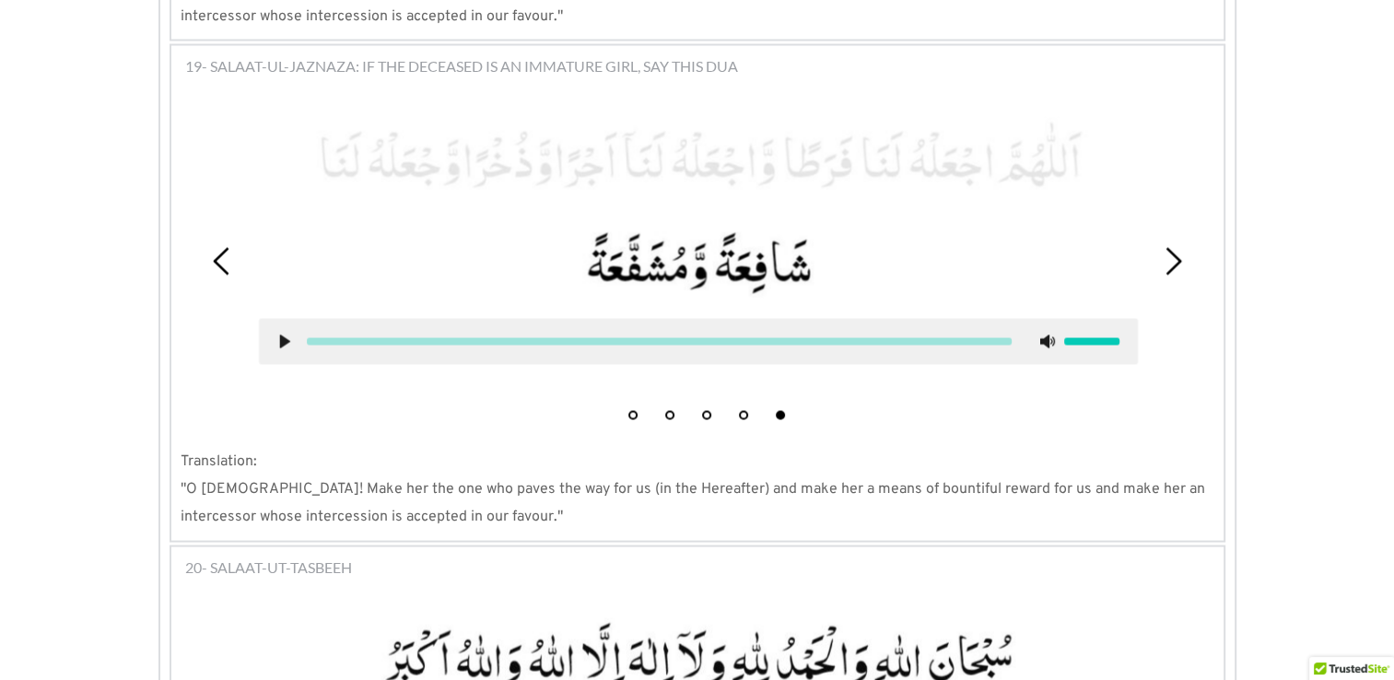
drag, startPoint x: 586, startPoint y: 318, endPoint x: 570, endPoint y: 378, distance: 61.9
click at [570, 475] on p ""O [DEMOGRAPHIC_DATA]! Make her the one who paves the way for us (in the Hereaf…" at bounding box center [698, 503] width 1034 height 56
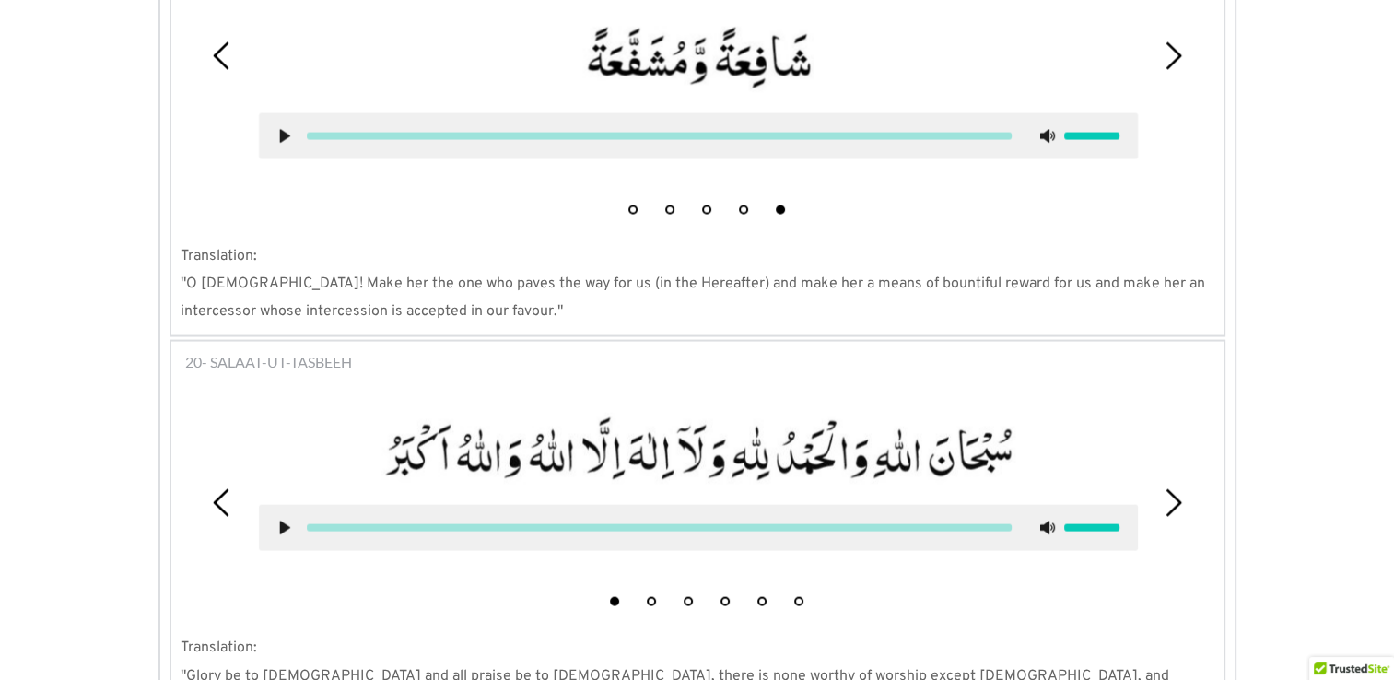
scroll to position [3701, 0]
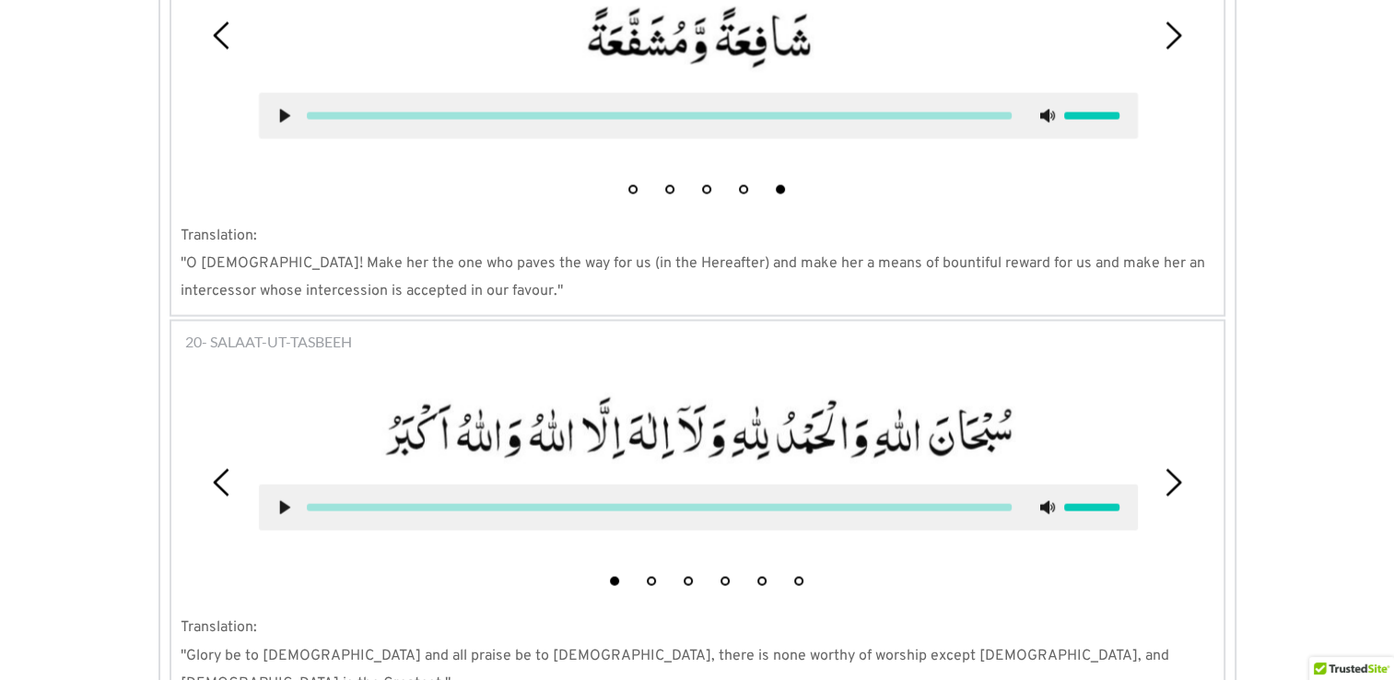
click at [282, 501] on use at bounding box center [284, 508] width 10 height 14
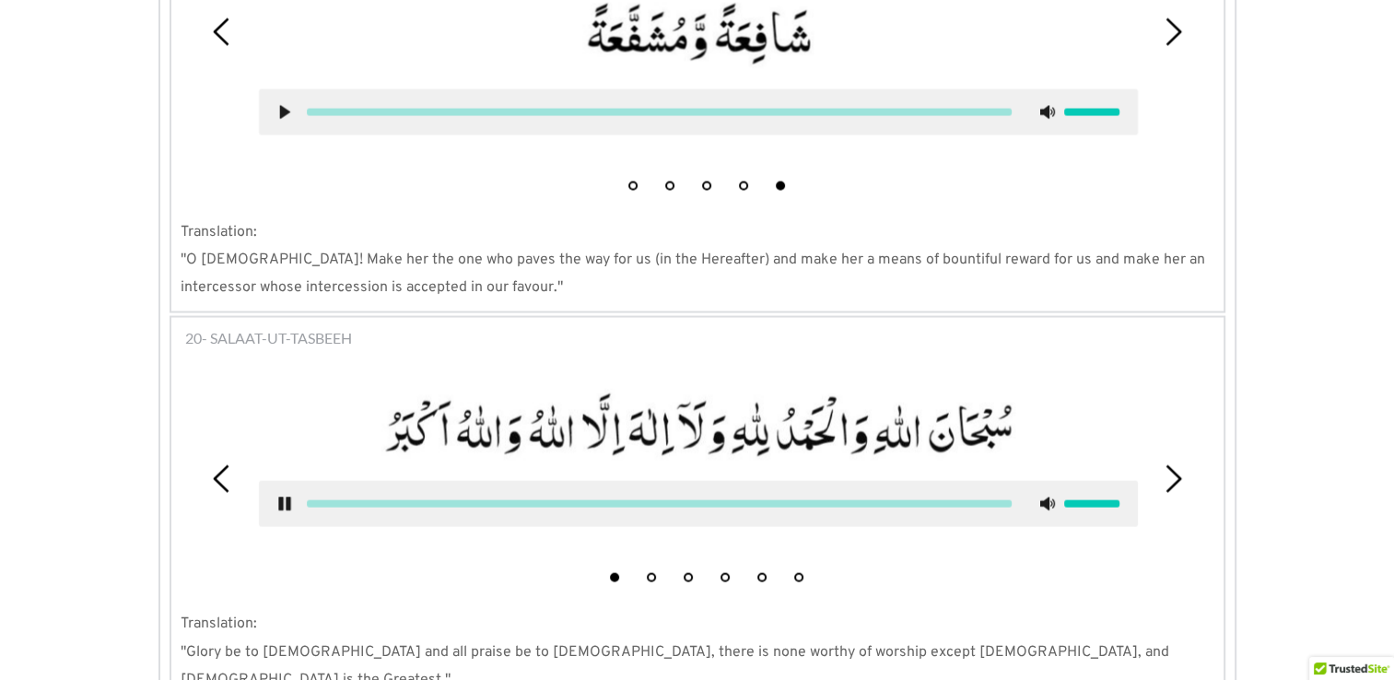
scroll to position [3704, 0]
click at [1168, 465] on icon at bounding box center [1173, 479] width 28 height 28
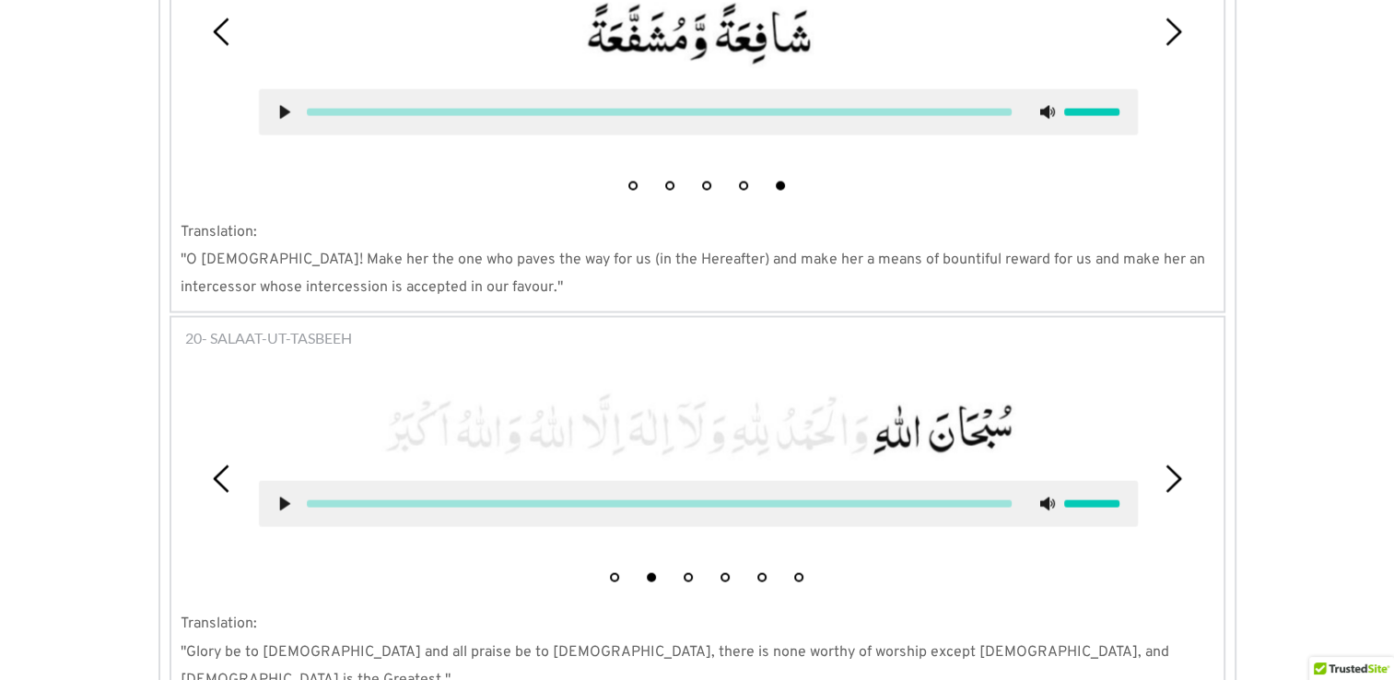
click at [1168, 465] on icon at bounding box center [1173, 479] width 28 height 28
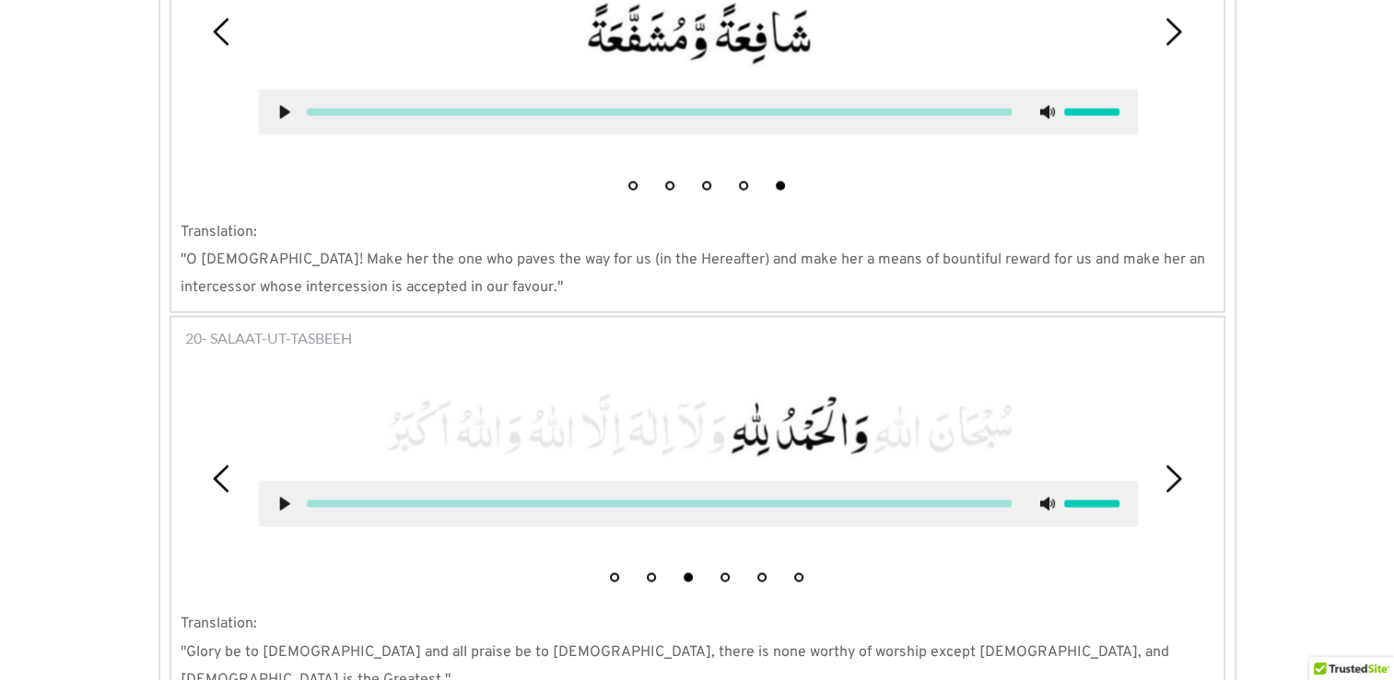
click at [1168, 465] on icon at bounding box center [1173, 479] width 28 height 28
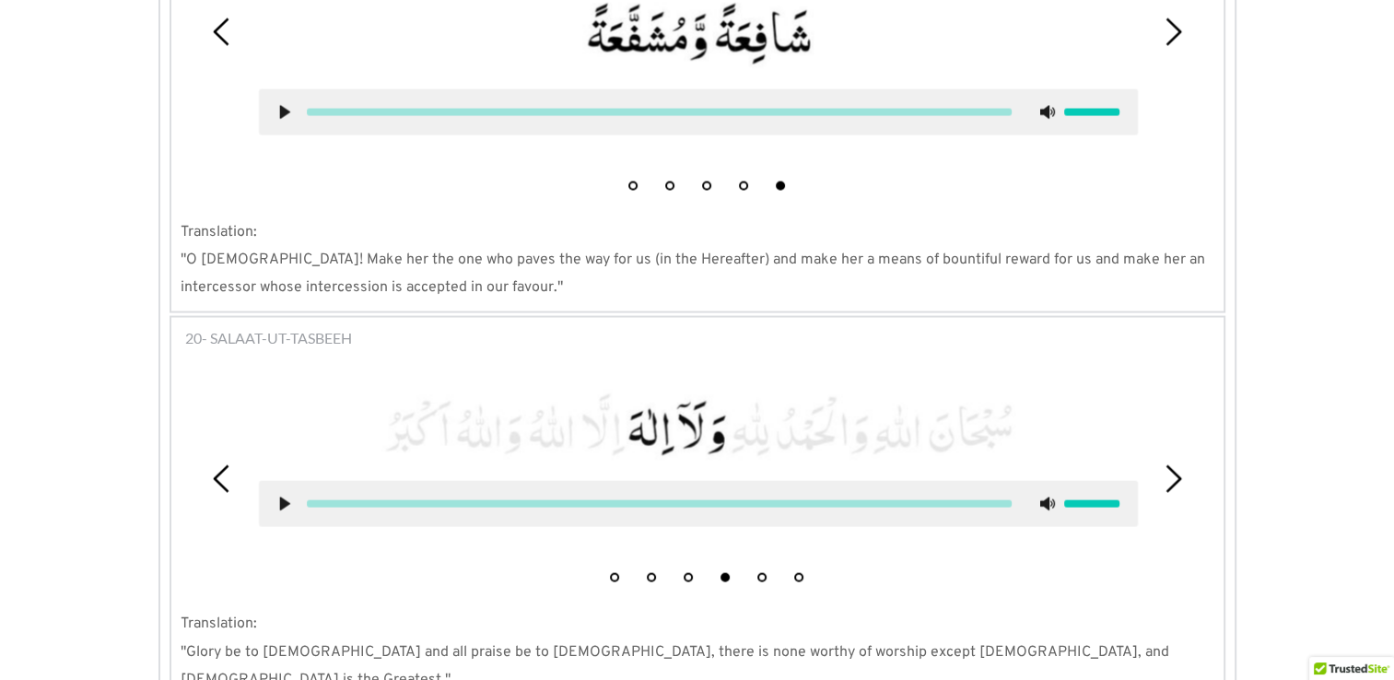
click at [283, 498] on use at bounding box center [284, 505] width 10 height 14
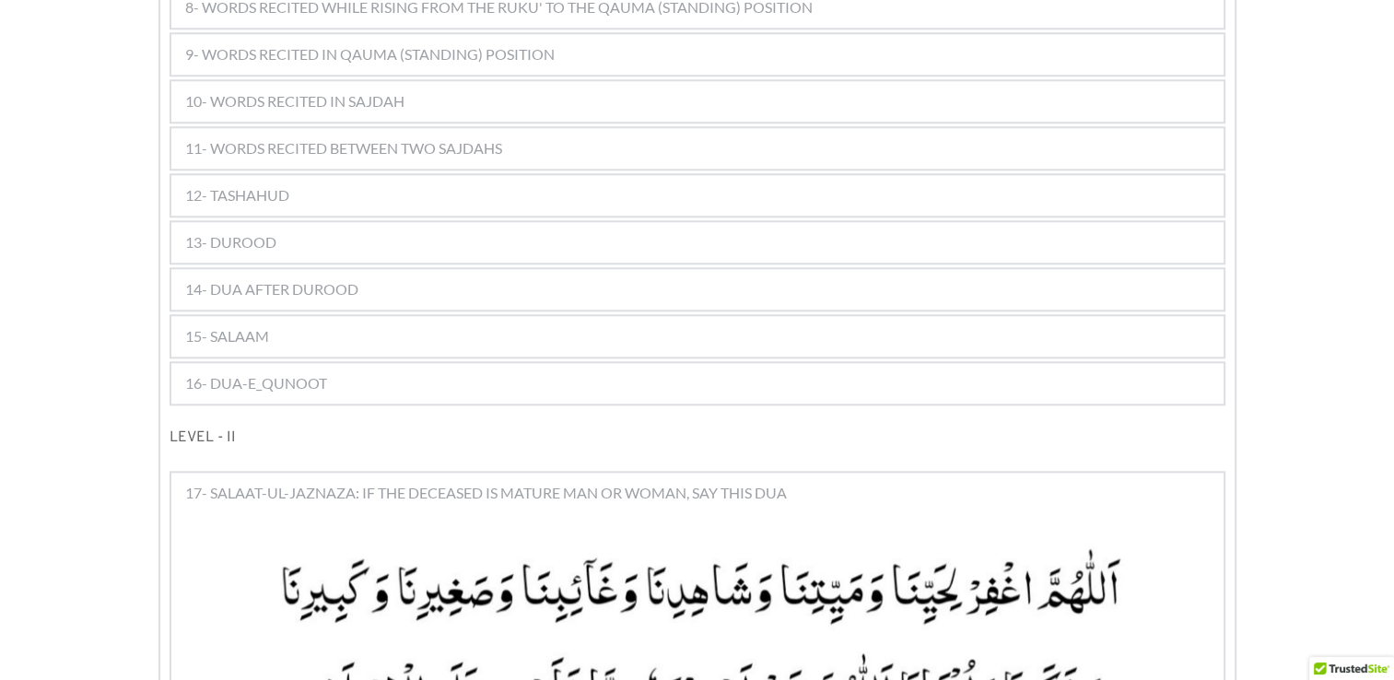
scroll to position [1877, 0]
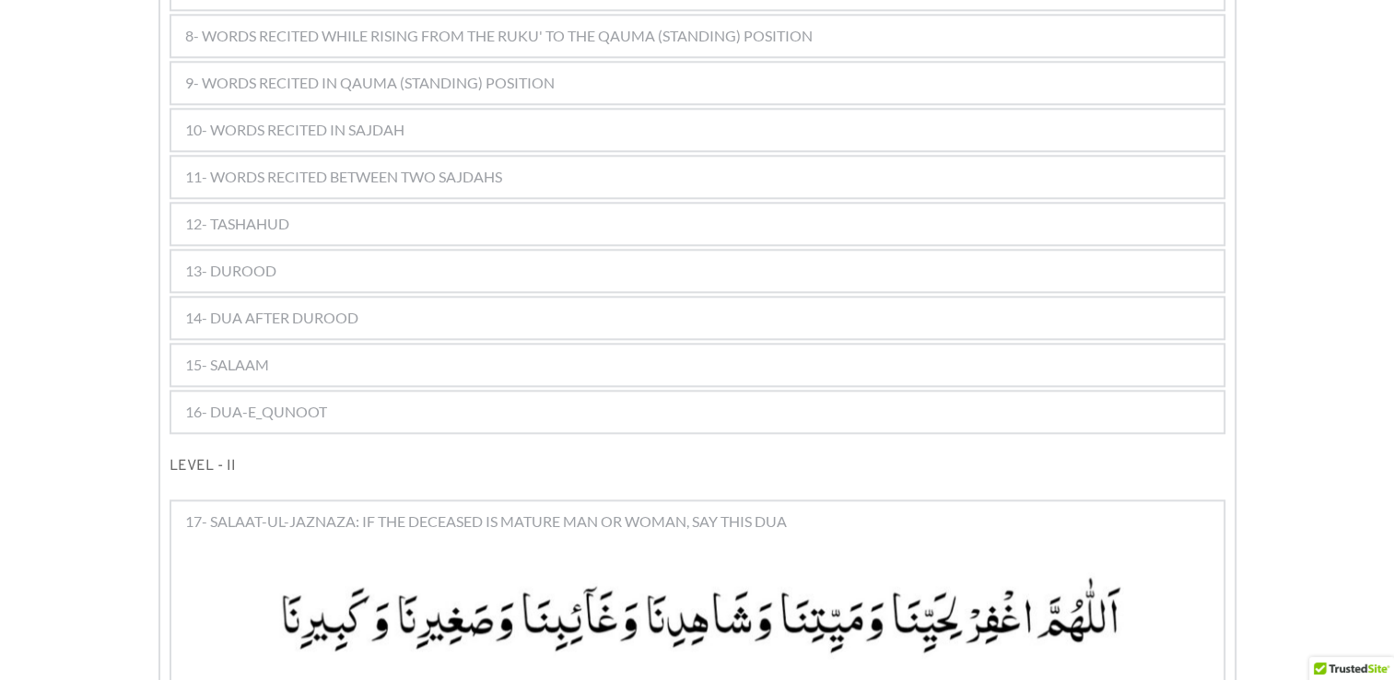
click at [462, 392] on div "16- DUA-E_QUNOOT" at bounding box center [697, 412] width 1052 height 41
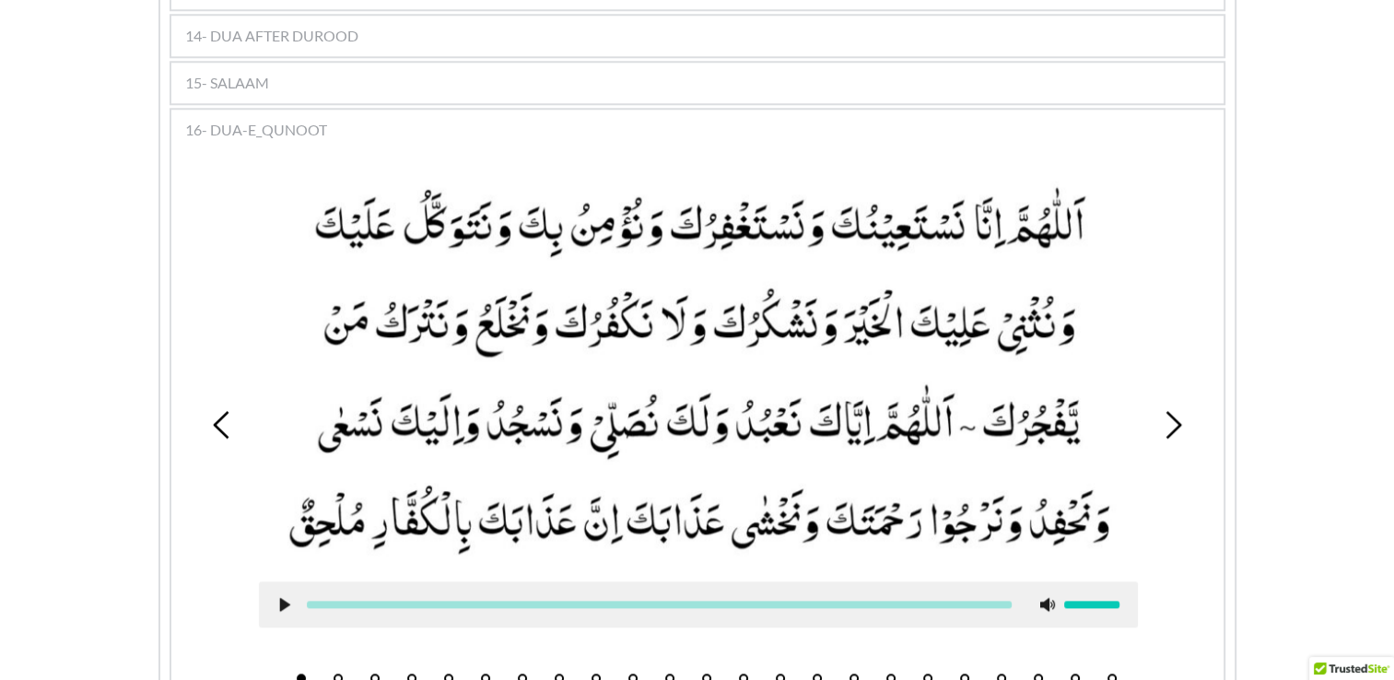
scroll to position [1773, 0]
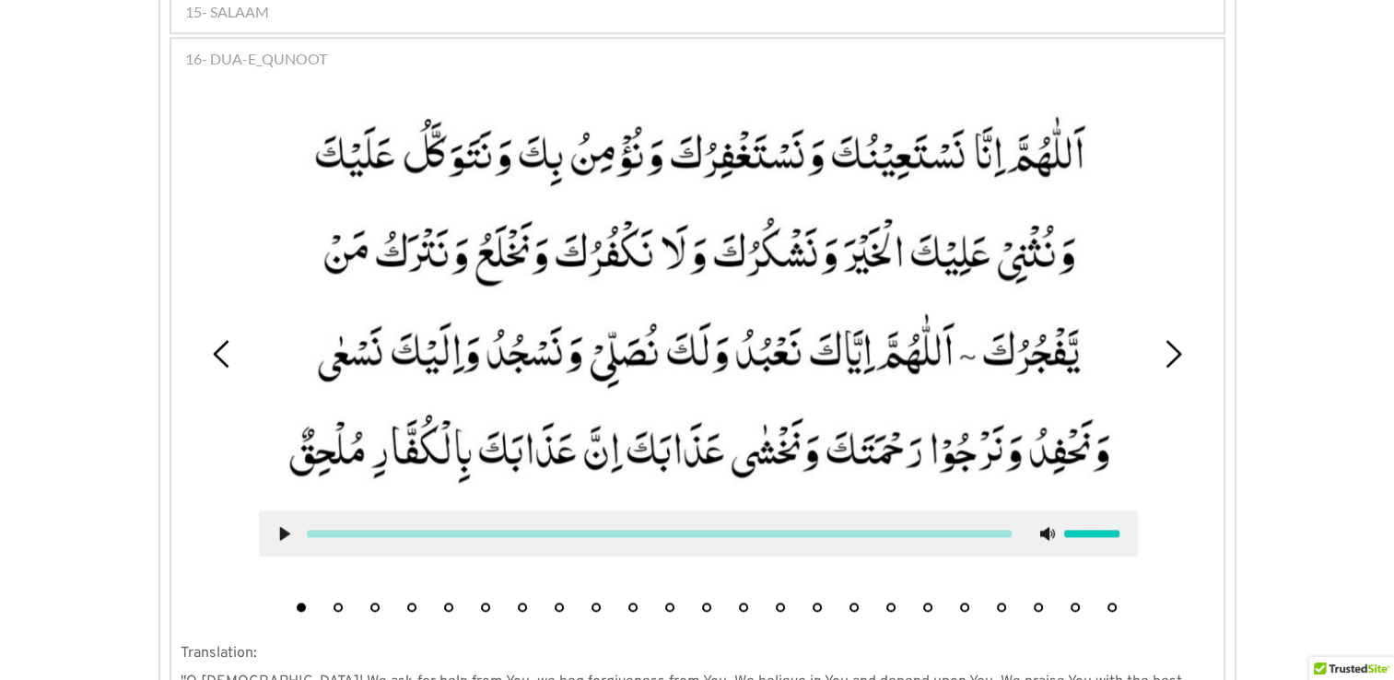
click at [280, 511] on div at bounding box center [698, 534] width 879 height 46
click at [283, 527] on use at bounding box center [284, 534] width 10 height 14
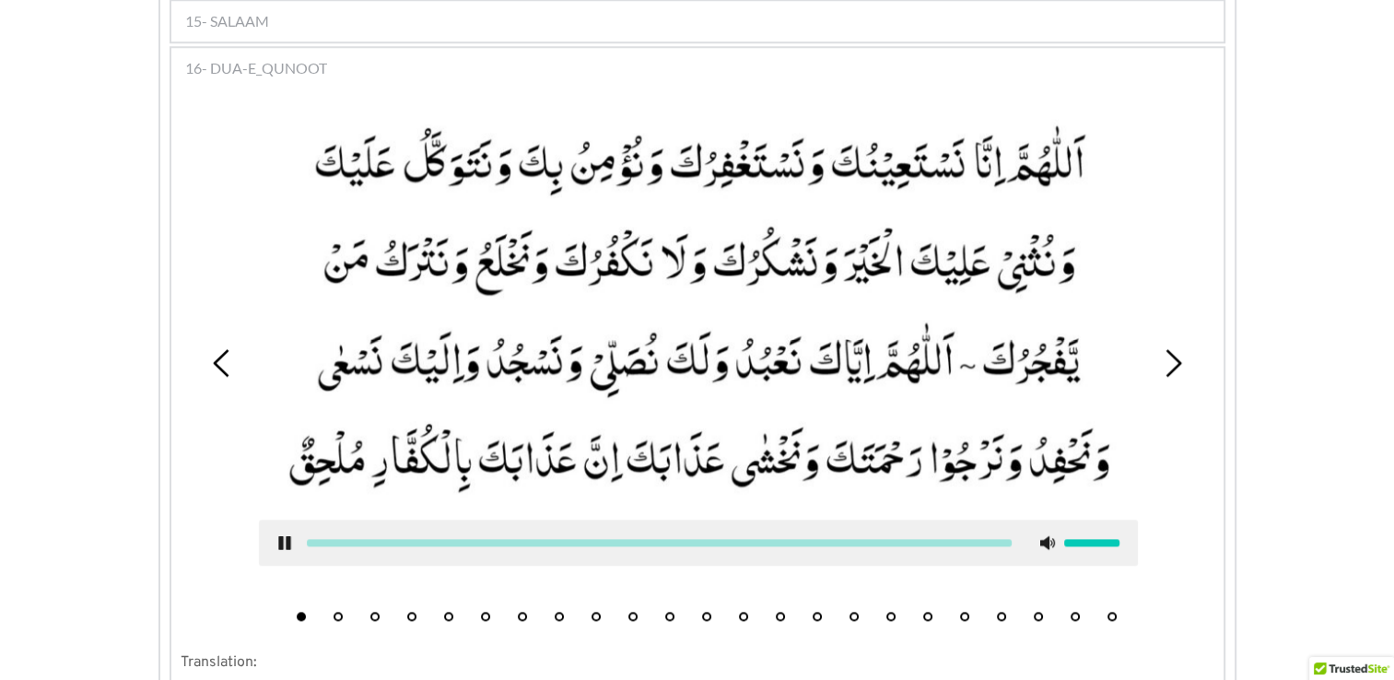
scroll to position [1762, 0]
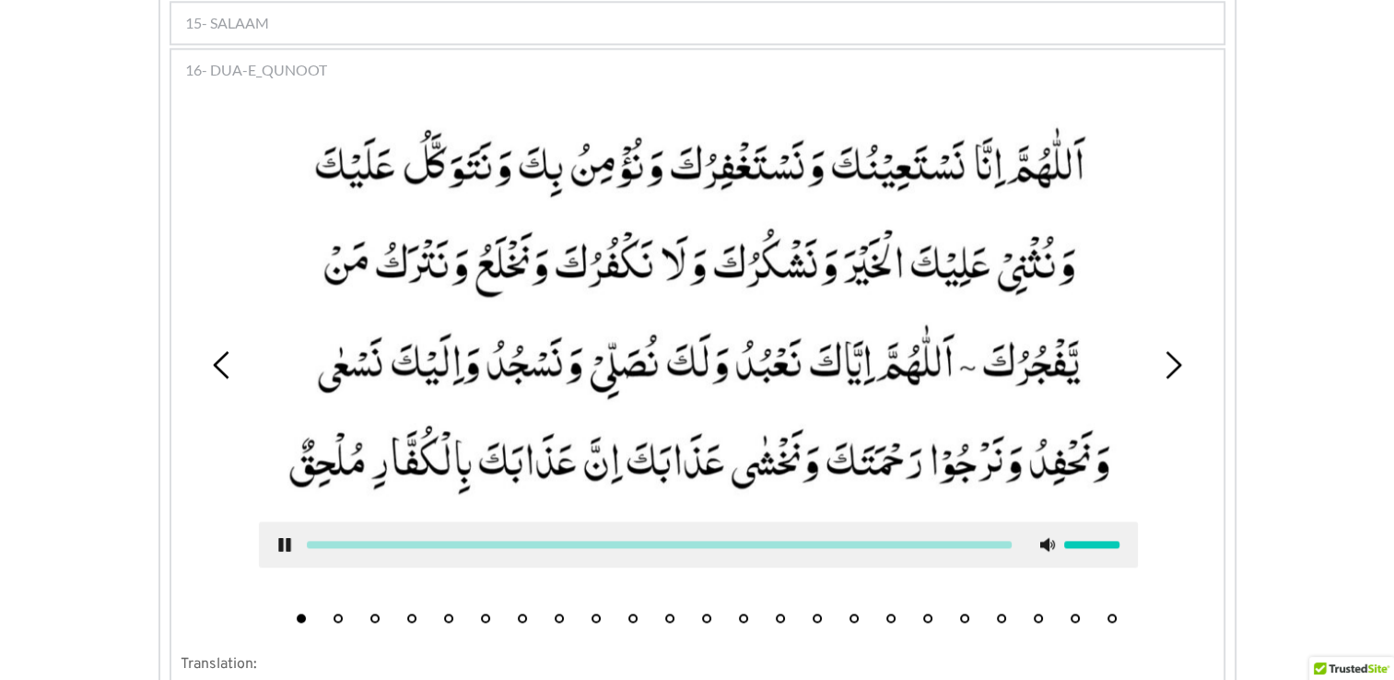
click at [275, 522] on div at bounding box center [698, 545] width 879 height 46
click at [288, 538] on use at bounding box center [284, 545] width 12 height 14
